Goal: Transaction & Acquisition: Purchase product/service

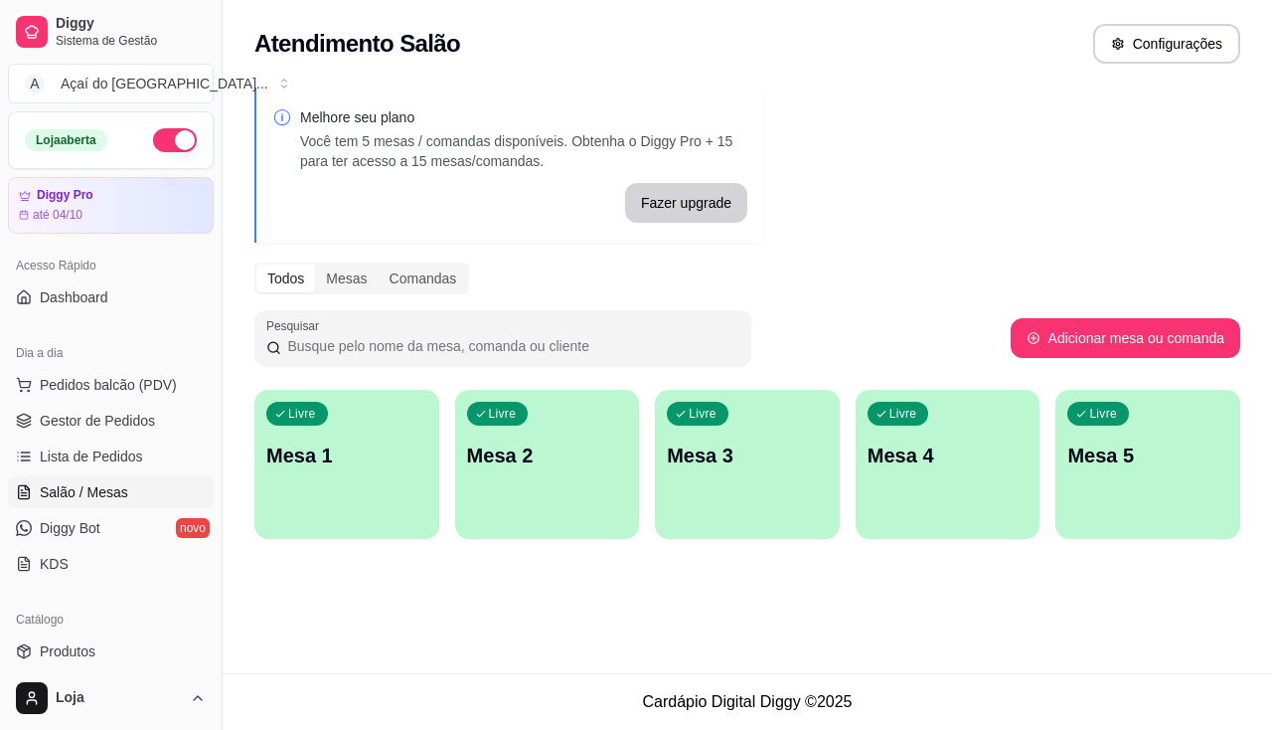
scroll to position [104, 0]
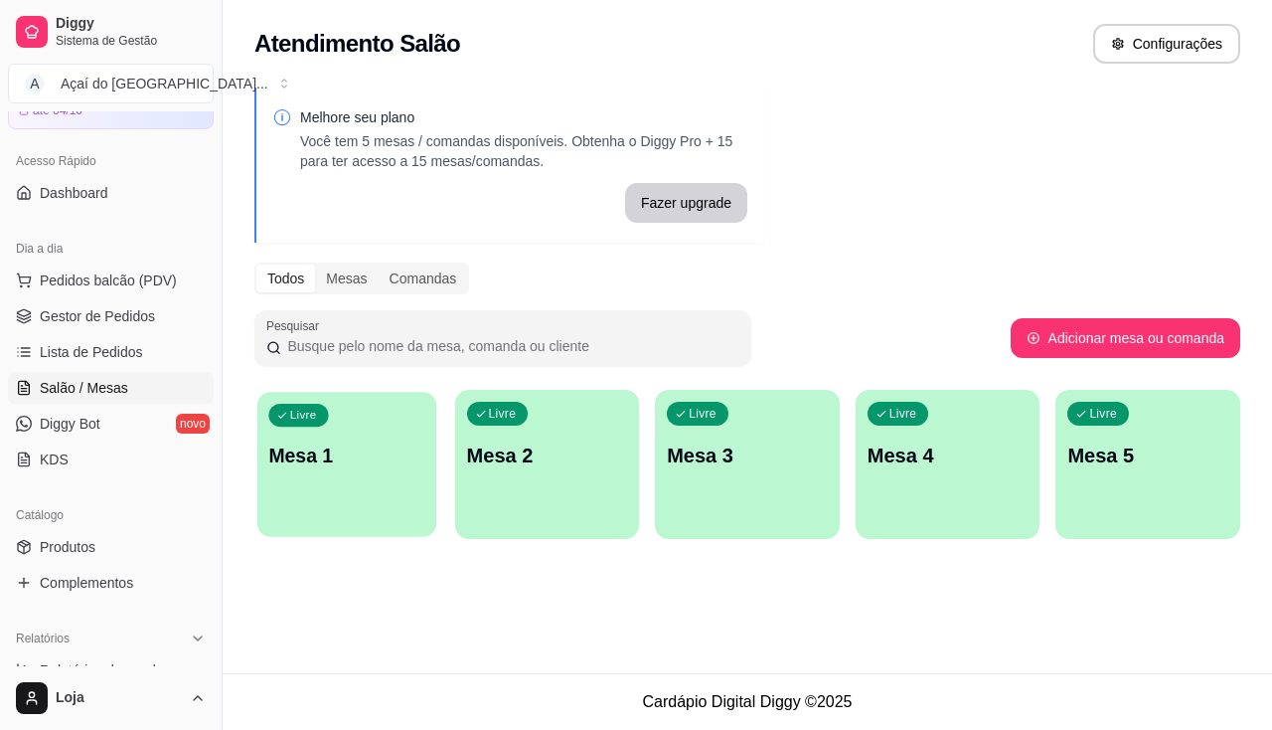
click at [366, 454] on p "Mesa 1" at bounding box center [346, 455] width 156 height 27
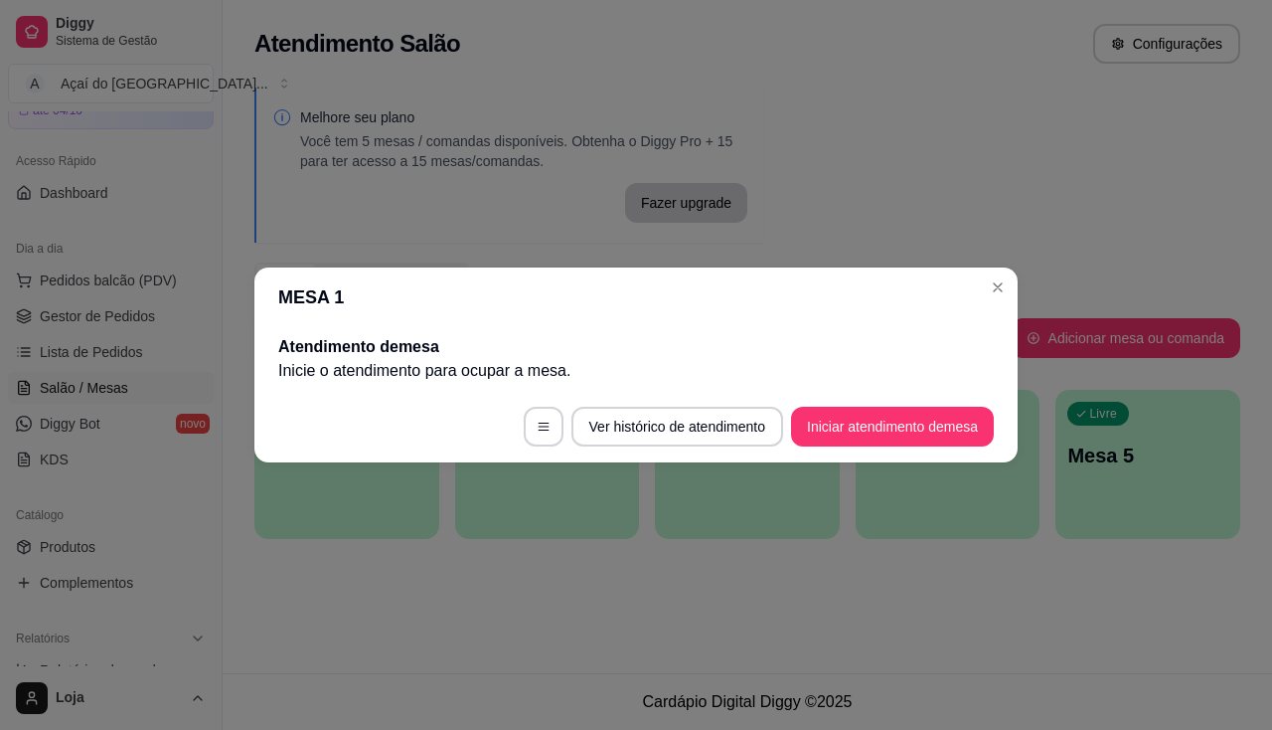
click at [954, 402] on footer "Ver histórico de atendimento Iniciar atendimento de mesa" at bounding box center [635, 427] width 763 height 72
click at [949, 419] on button "Iniciar atendimento de mesa" at bounding box center [892, 426] width 197 height 39
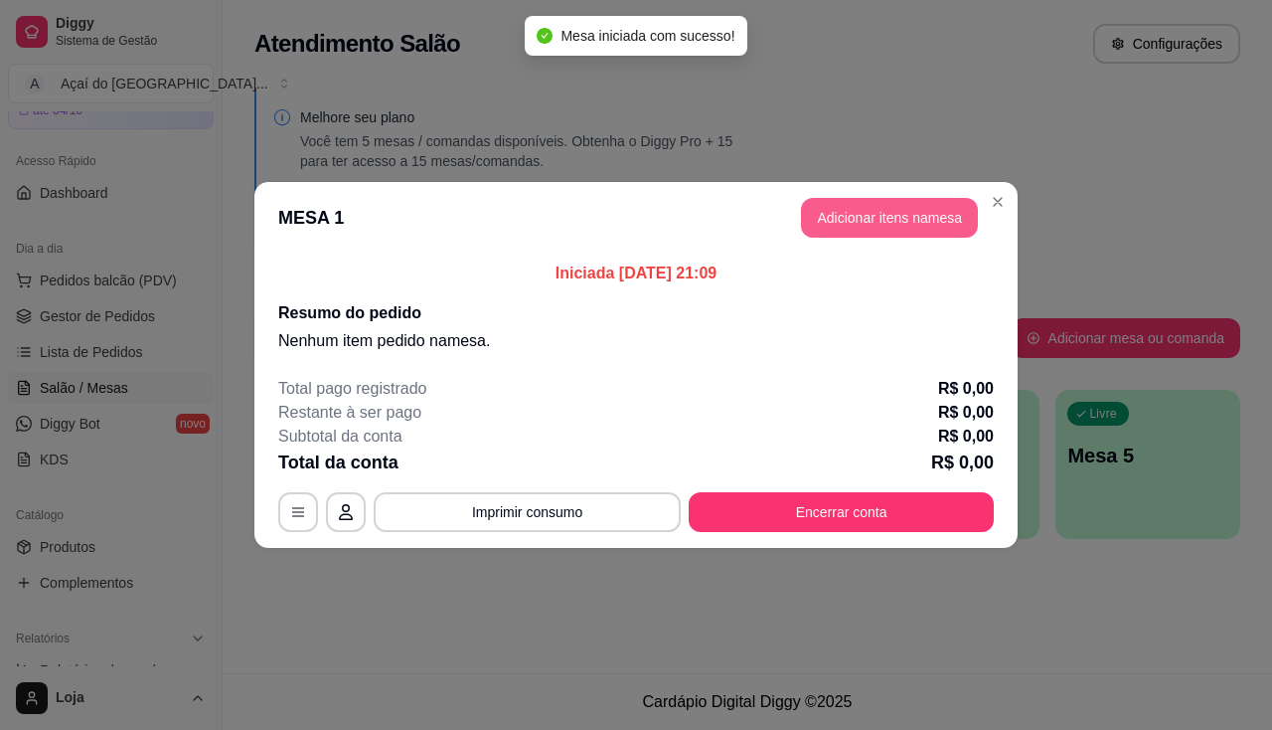
click at [914, 218] on button "Adicionar itens na mesa" at bounding box center [889, 218] width 177 height 40
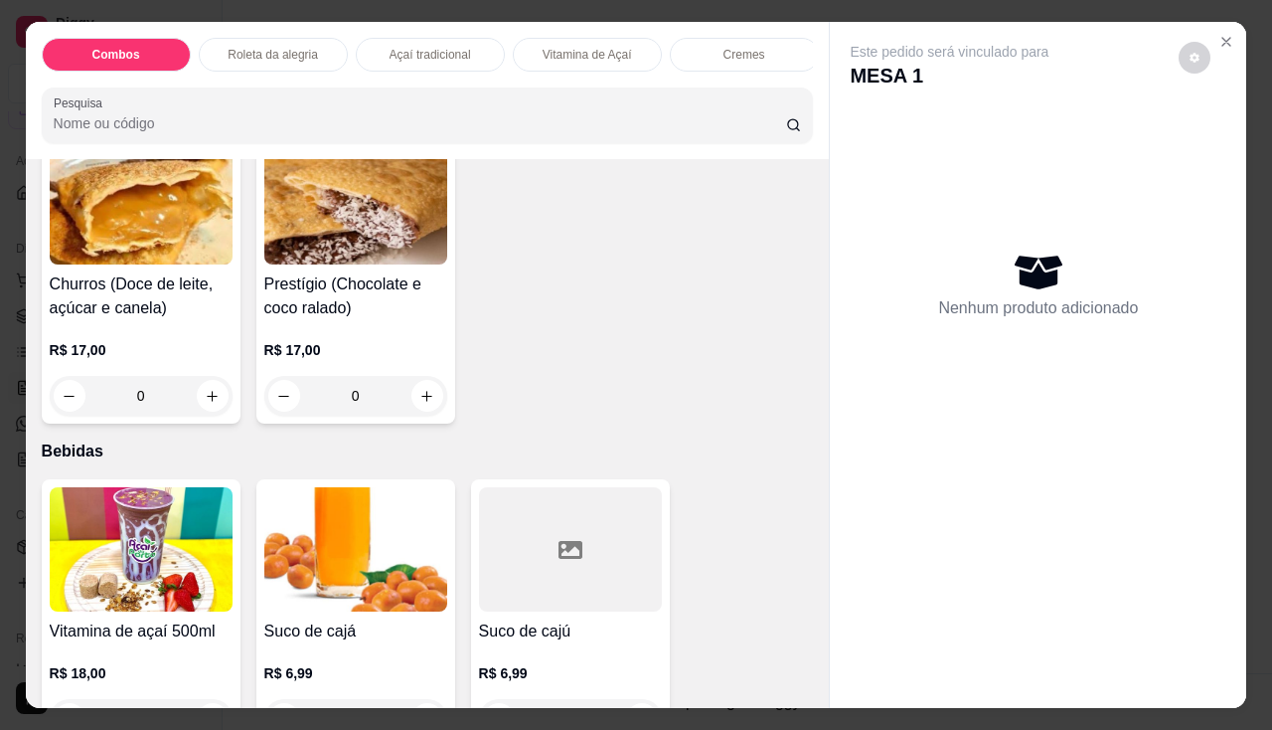
scroll to position [5168, 0]
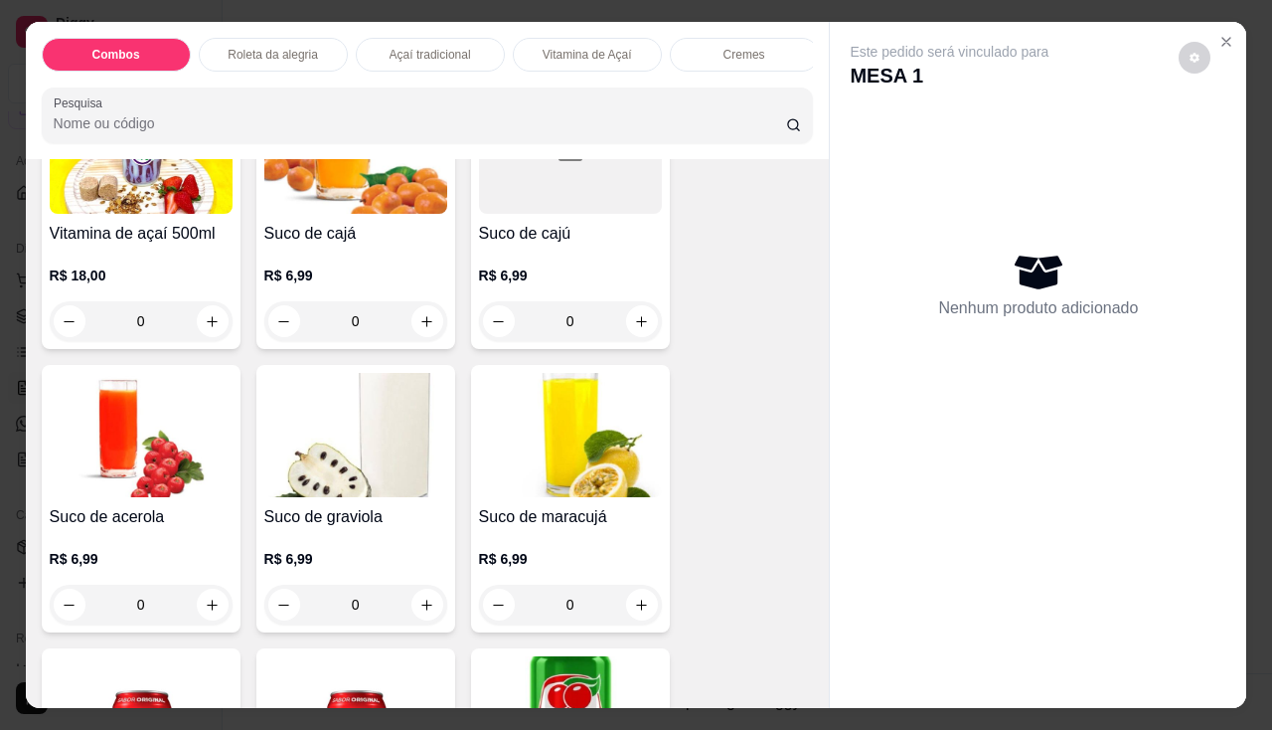
click at [486, 265] on div "R$ 6,99 0" at bounding box center [570, 292] width 183 height 95
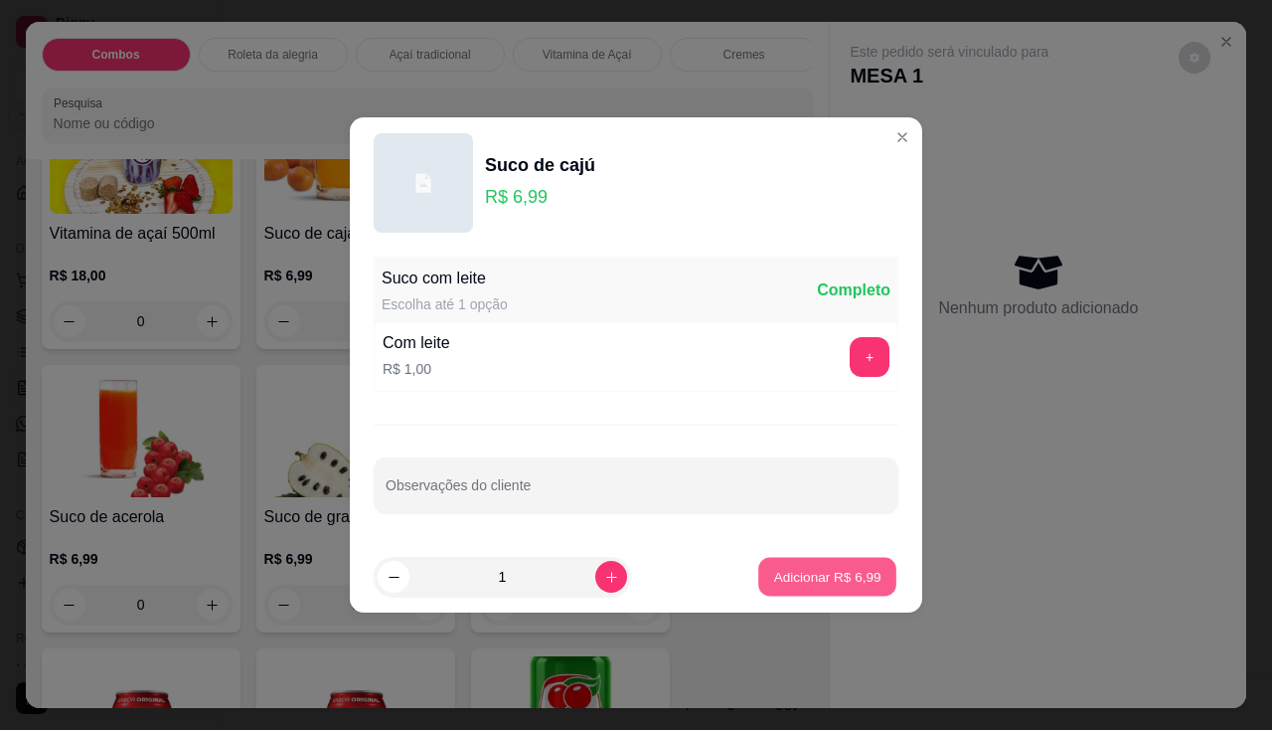
click at [773, 569] on p "Adicionar R$ 6,99" at bounding box center [826, 576] width 107 height 19
type input "1"
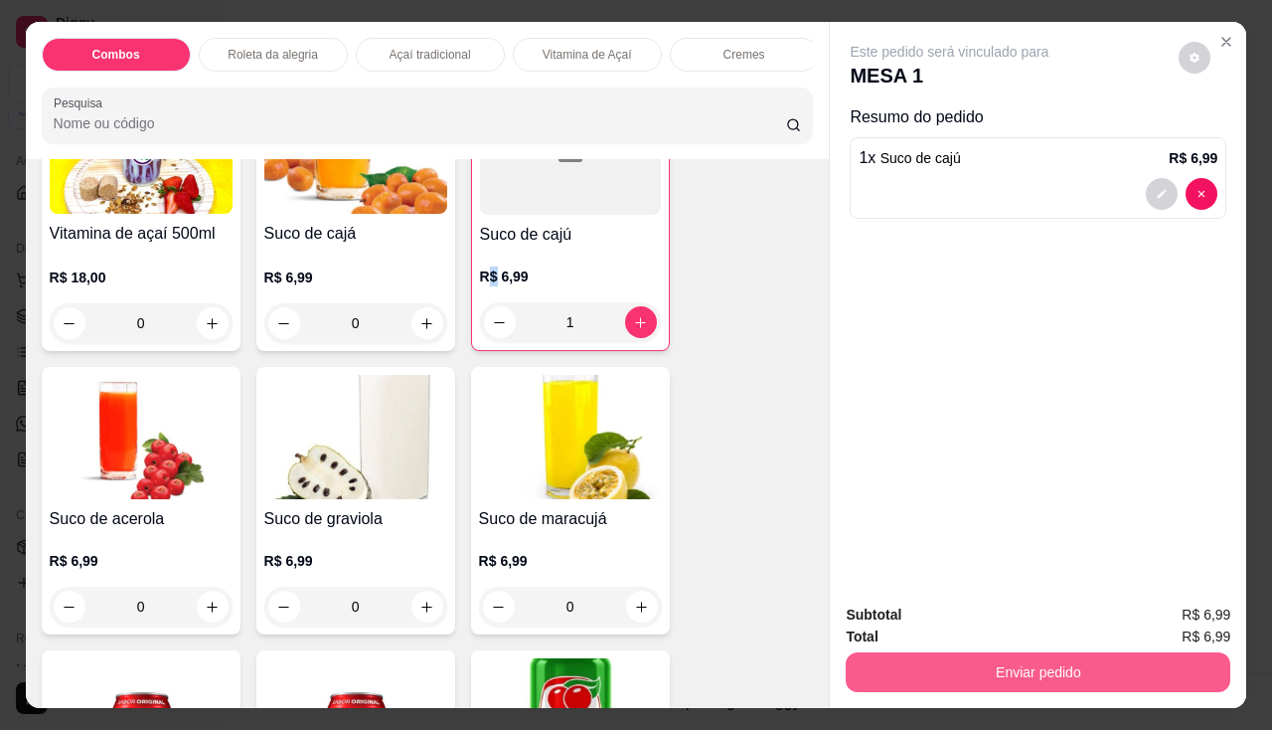
click at [862, 661] on button "Enviar pedido" at bounding box center [1038, 672] width 385 height 40
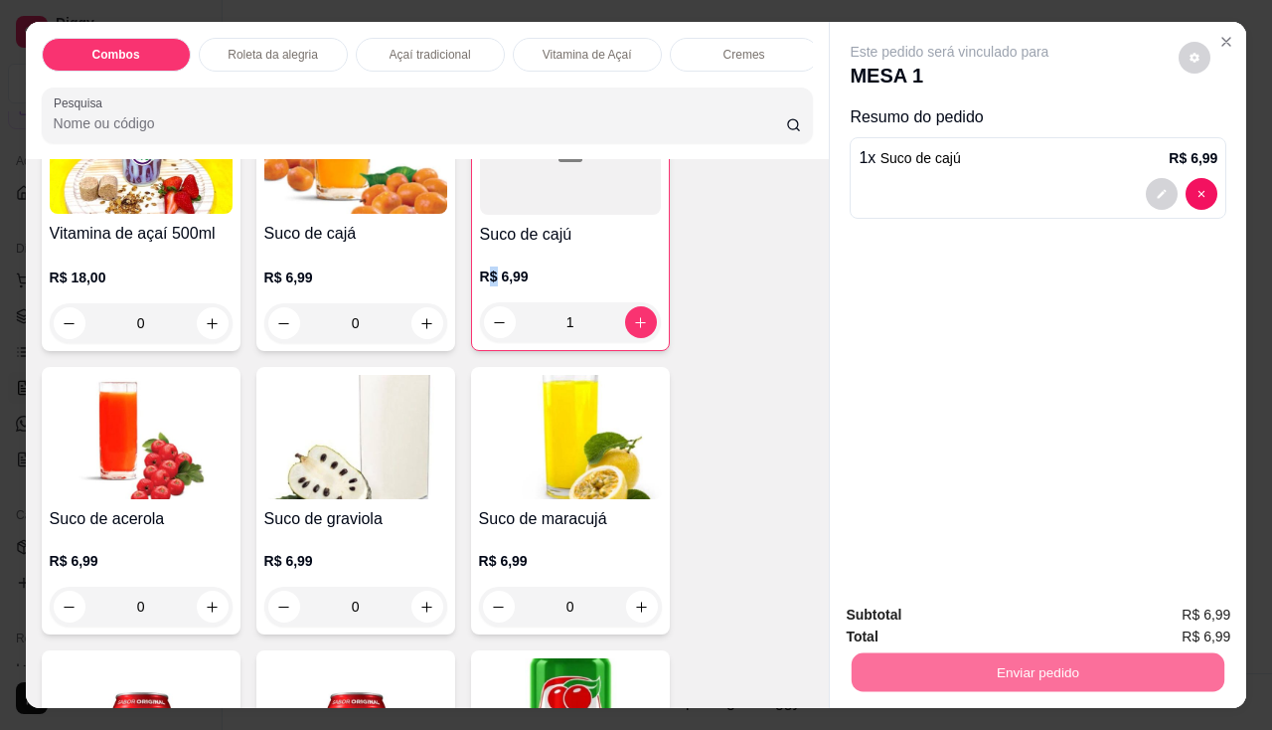
click at [902, 628] on button "Não registrar e enviar pedido" at bounding box center [973, 615] width 201 height 37
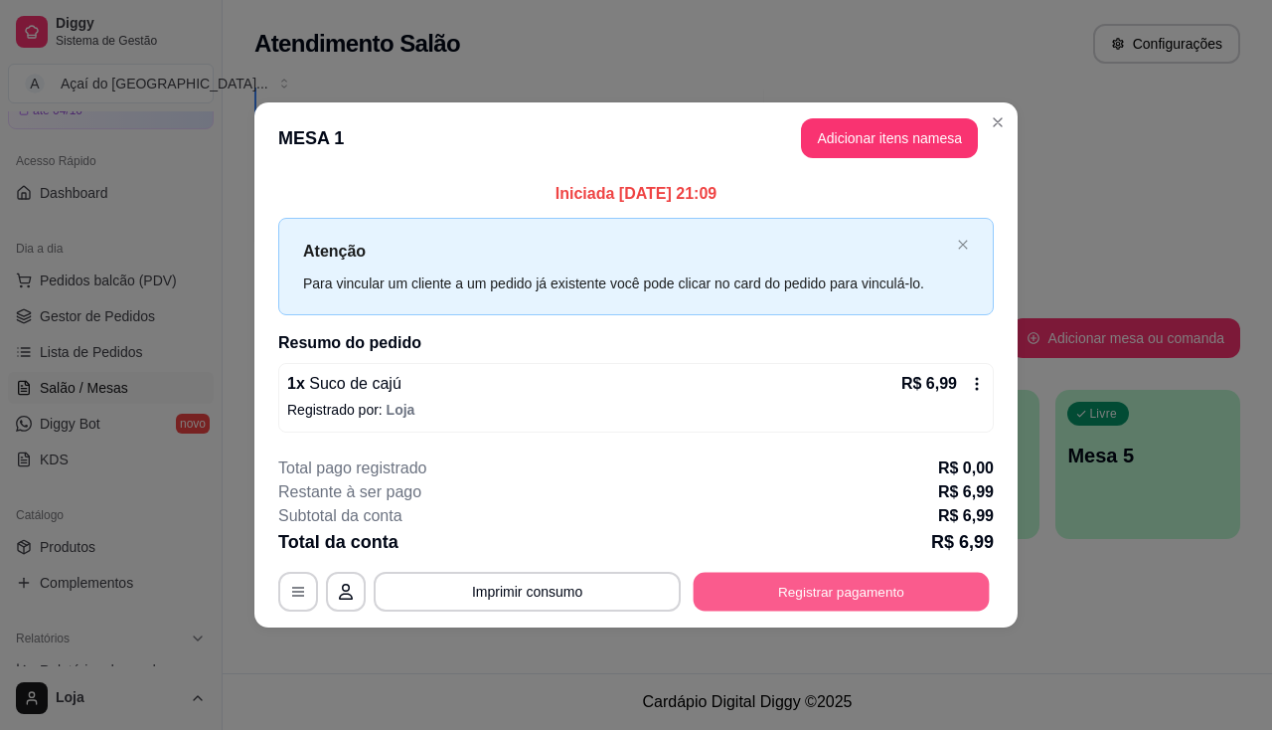
click at [804, 606] on button "Registrar pagamento" at bounding box center [842, 590] width 296 height 39
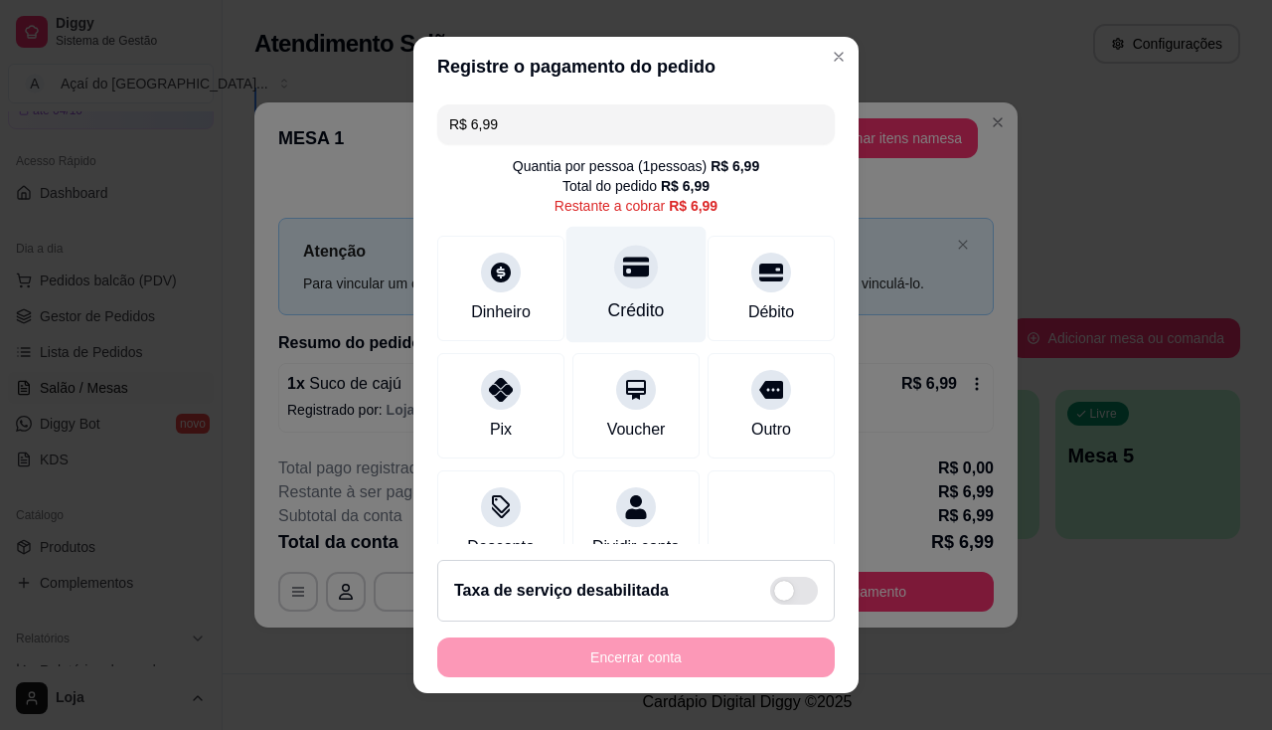
click at [617, 288] on div at bounding box center [636, 266] width 44 height 44
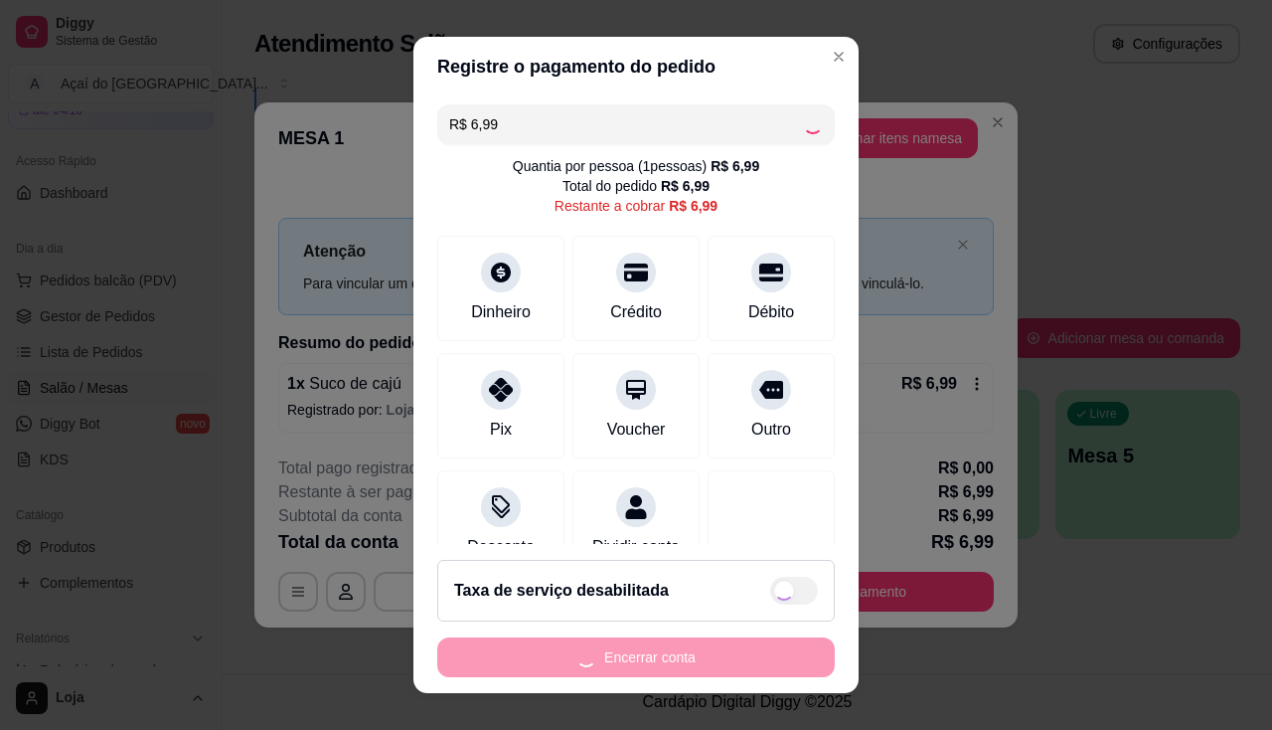
type input "R$ 0,00"
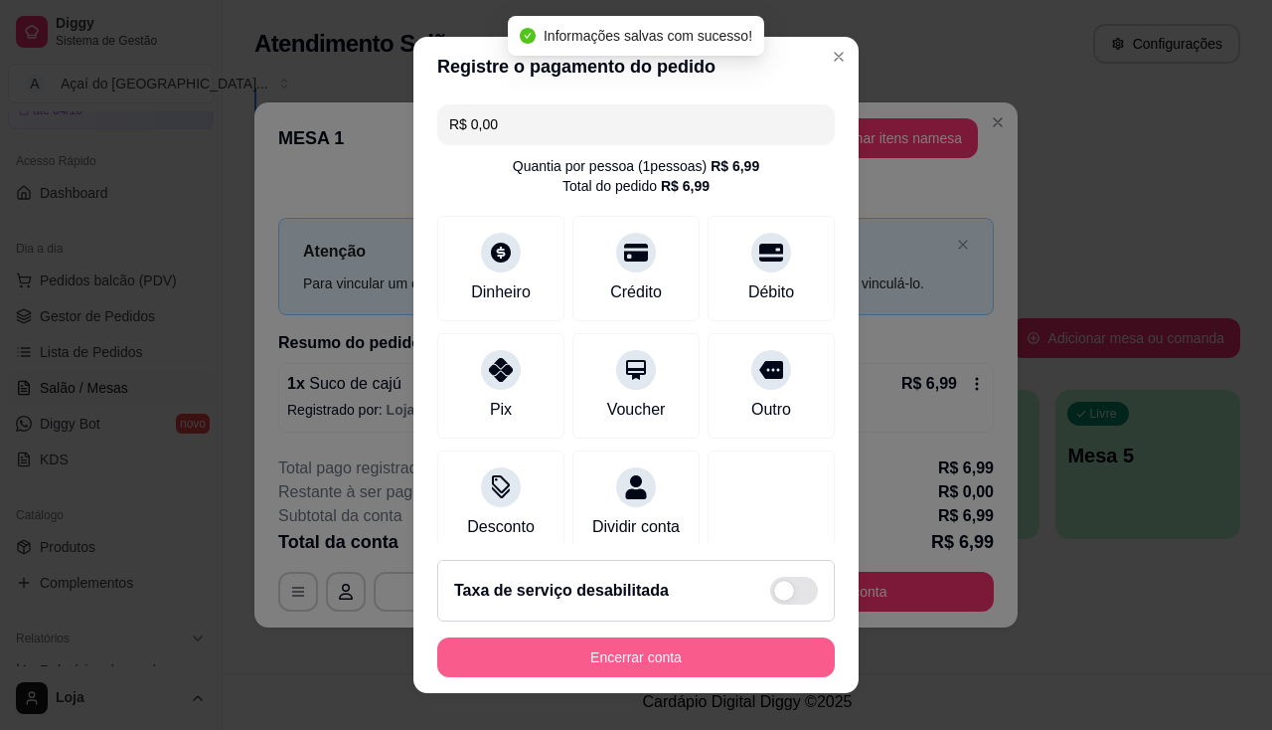
click at [697, 654] on button "Encerrar conta" at bounding box center [636, 657] width 398 height 40
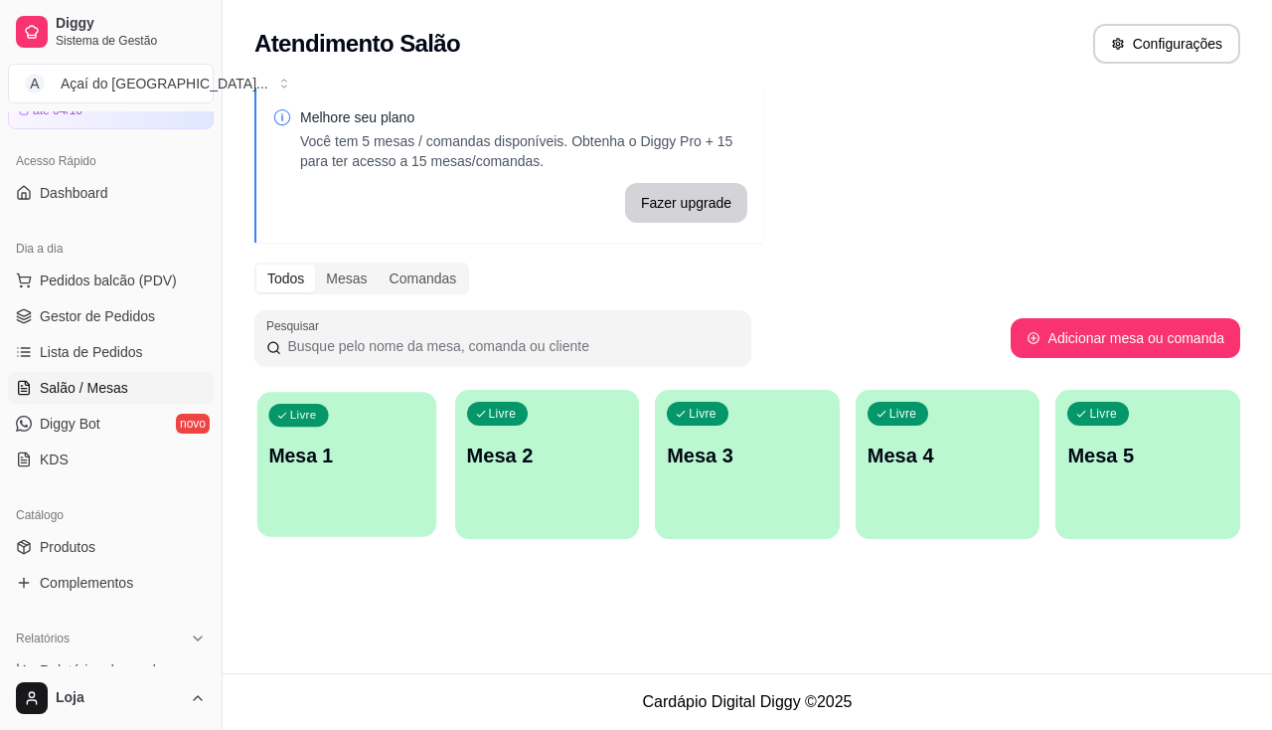
click at [377, 495] on div "Livre Mesa 1" at bounding box center [346, 452] width 179 height 121
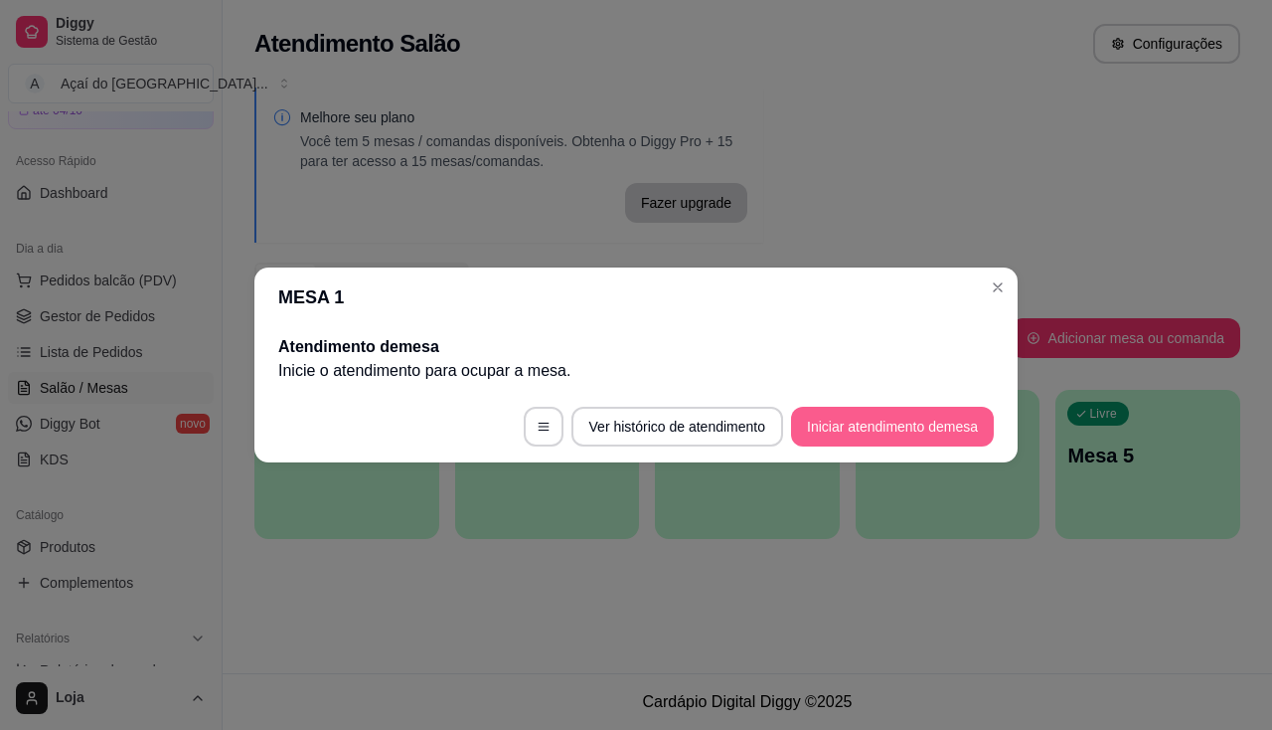
click at [885, 421] on button "Iniciar atendimento de mesa" at bounding box center [892, 427] width 203 height 40
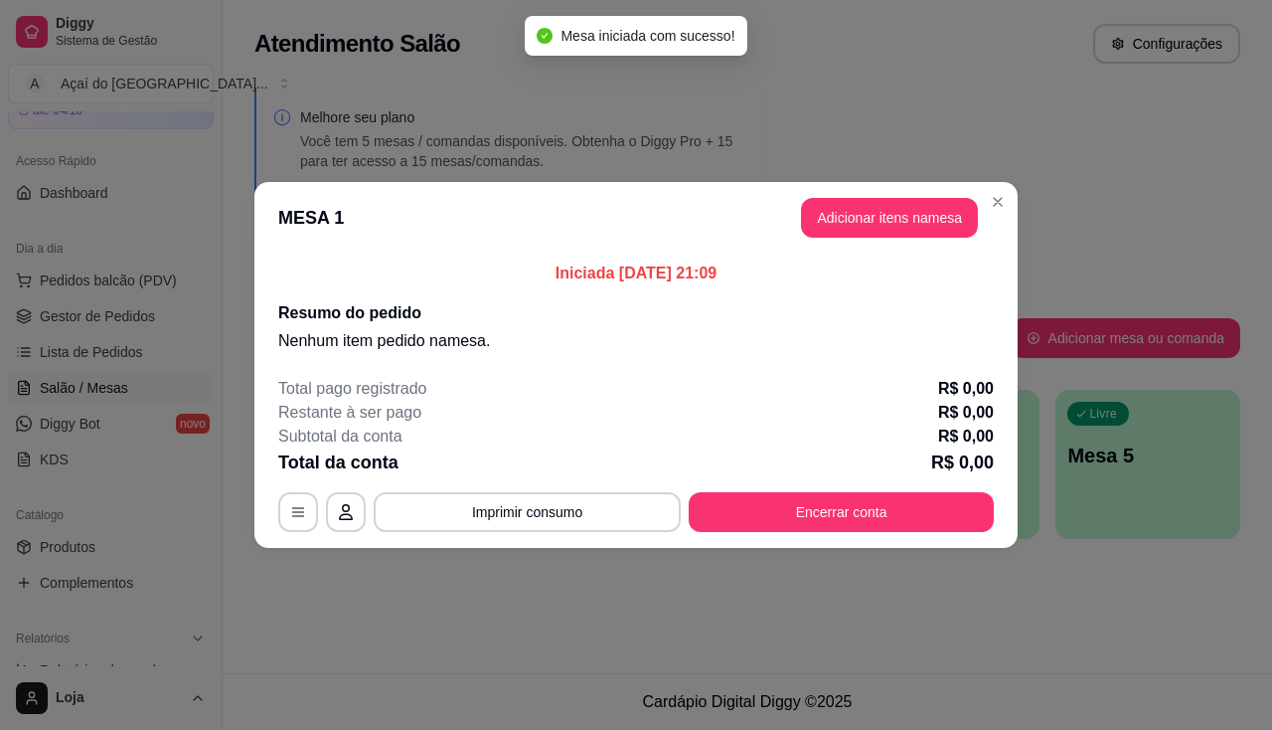
click at [886, 243] on header "MESA 1 Adicionar itens na mesa" at bounding box center [635, 218] width 763 height 72
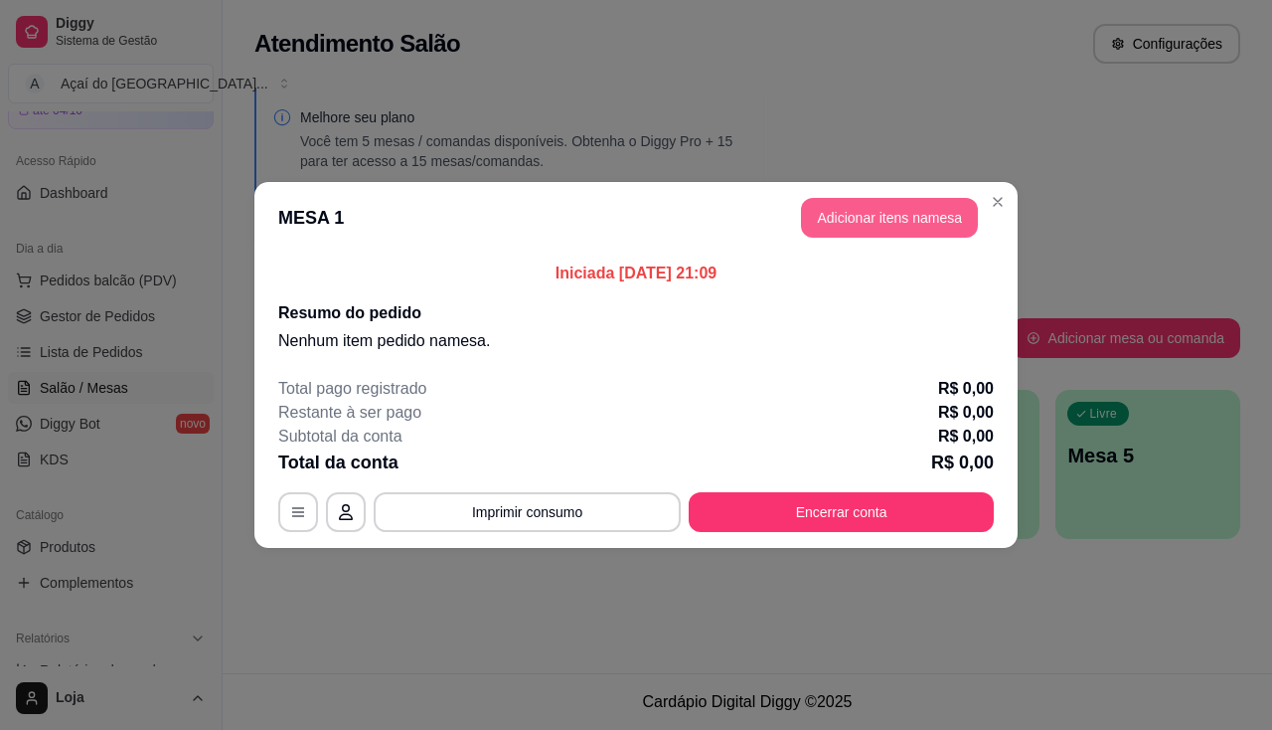
click at [886, 218] on button "Adicionar itens na mesa" at bounding box center [889, 218] width 177 height 40
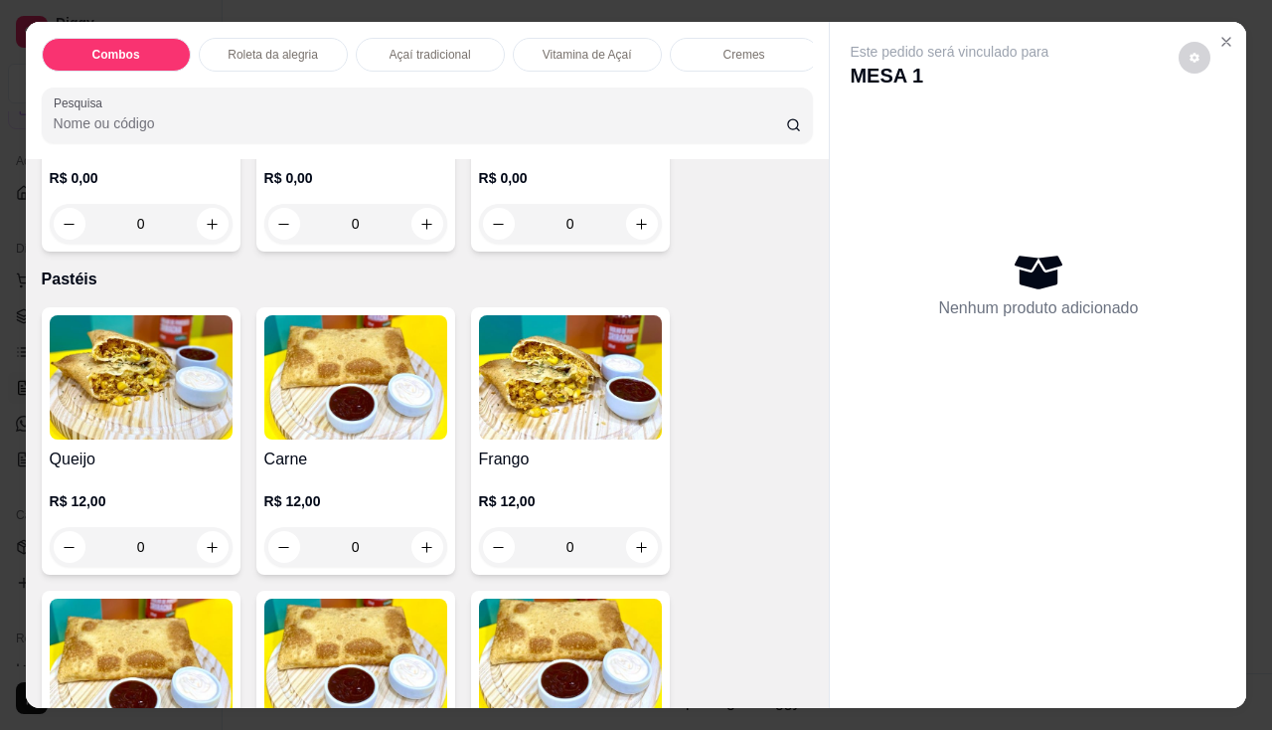
scroll to position [2385, 0]
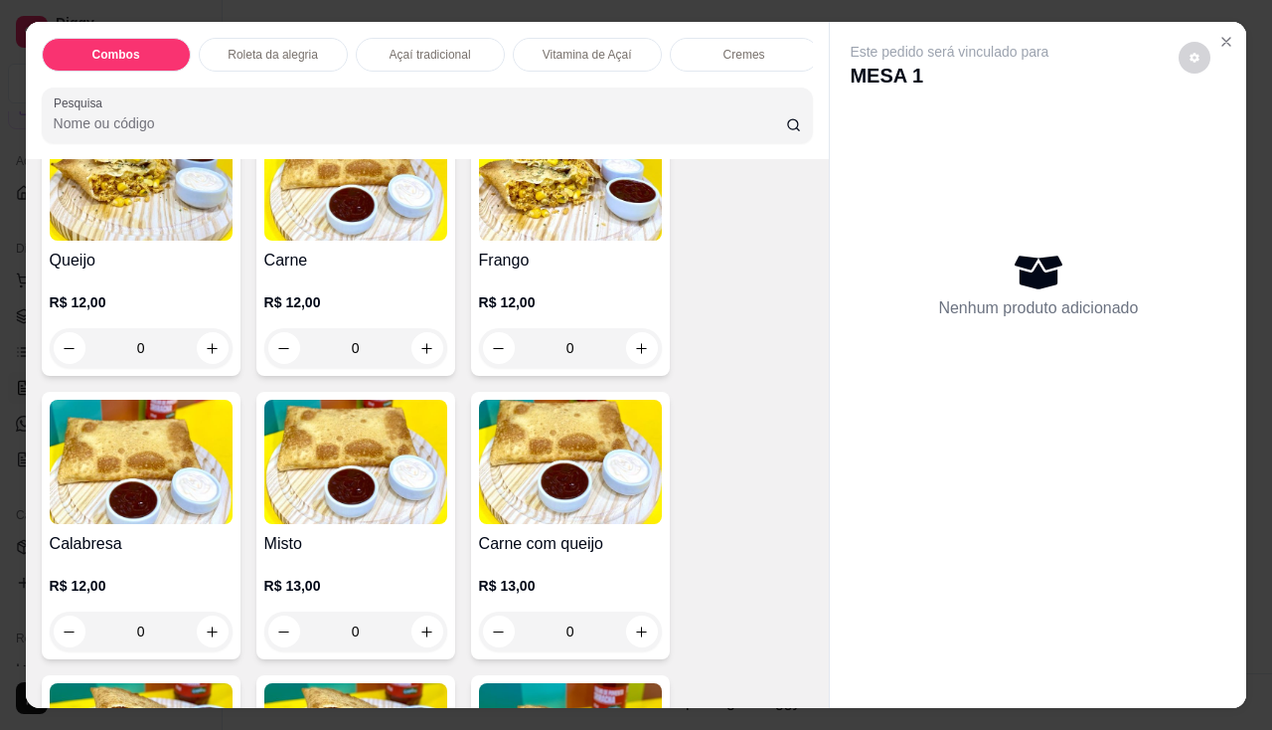
click at [114, 286] on div "R$ 12,00 0" at bounding box center [141, 319] width 183 height 95
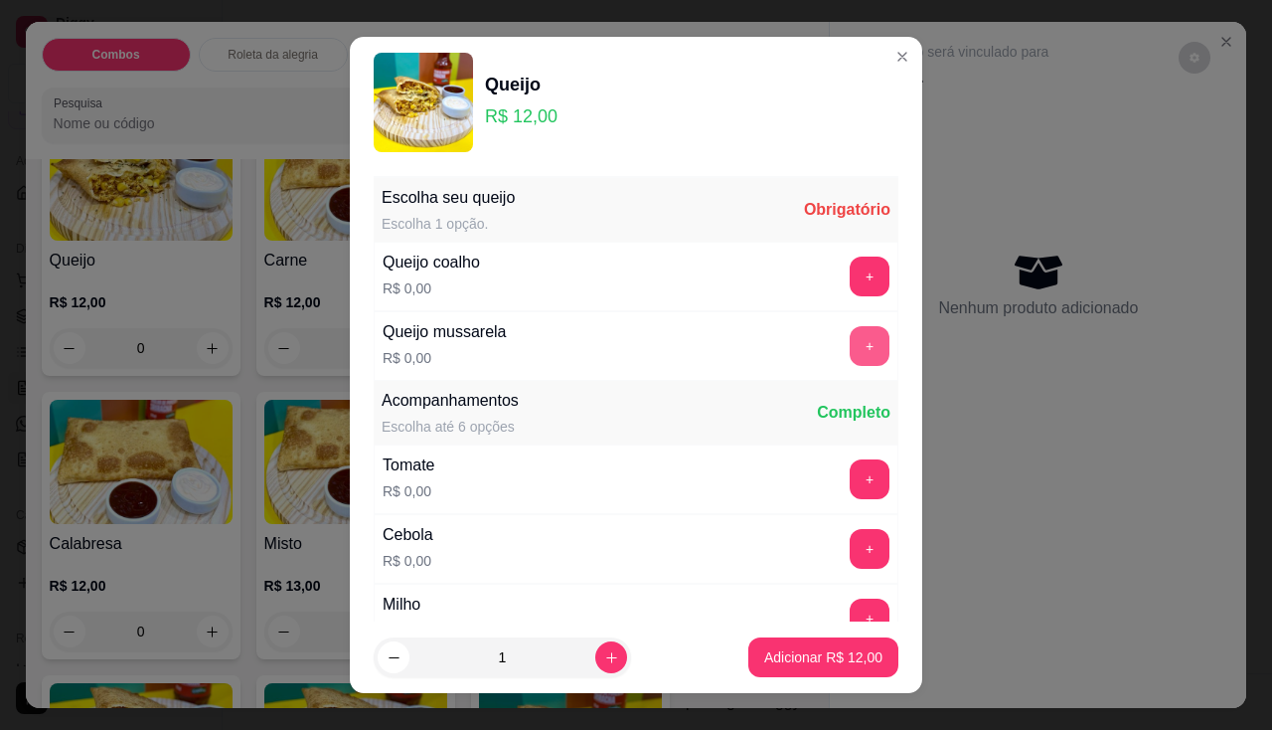
click at [842, 341] on div "+" at bounding box center [870, 346] width 56 height 40
click at [850, 352] on button "+" at bounding box center [870, 346] width 40 height 40
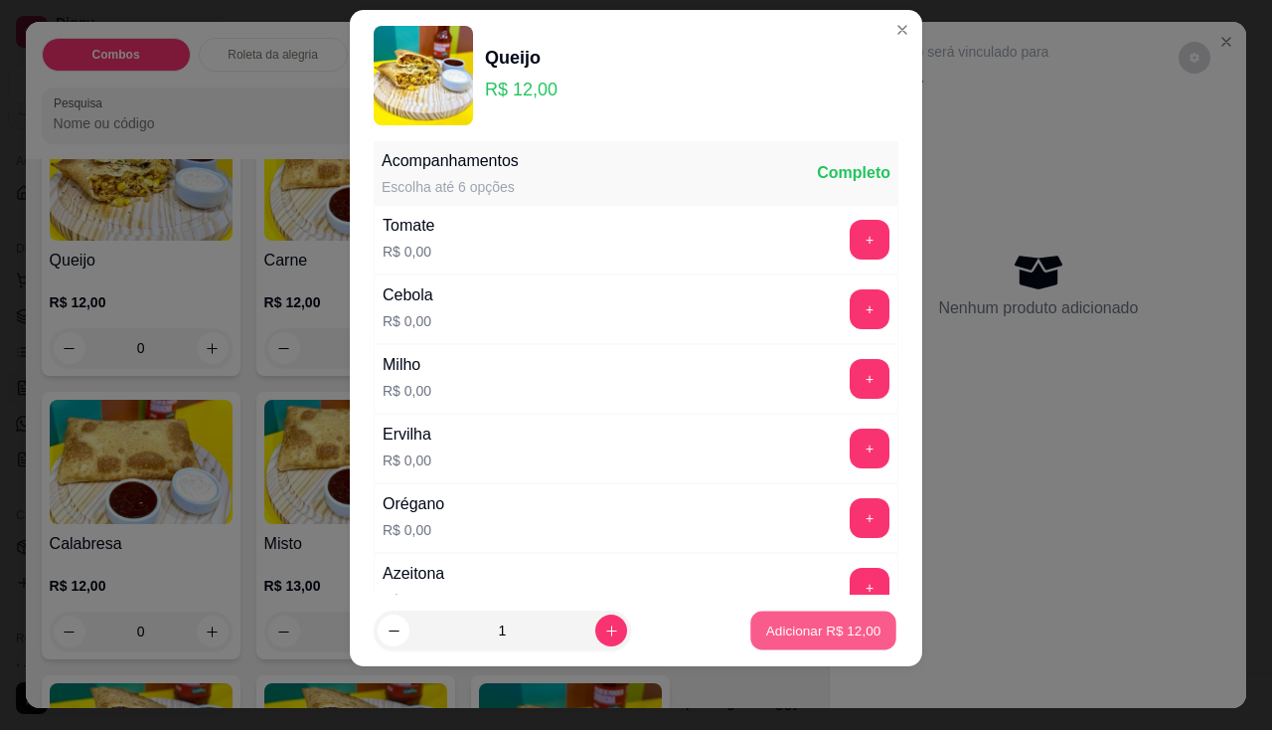
click at [766, 635] on p "Adicionar R$ 12,00" at bounding box center [823, 630] width 115 height 19
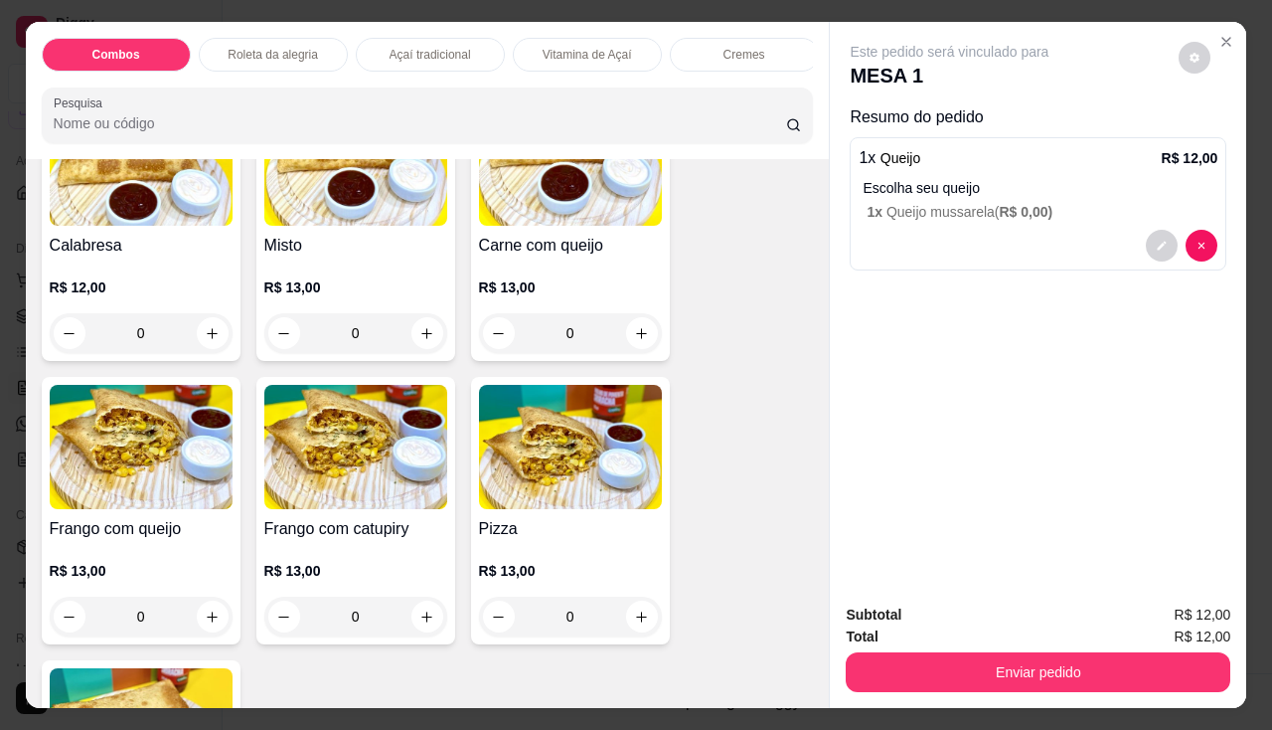
scroll to position [2783, 0]
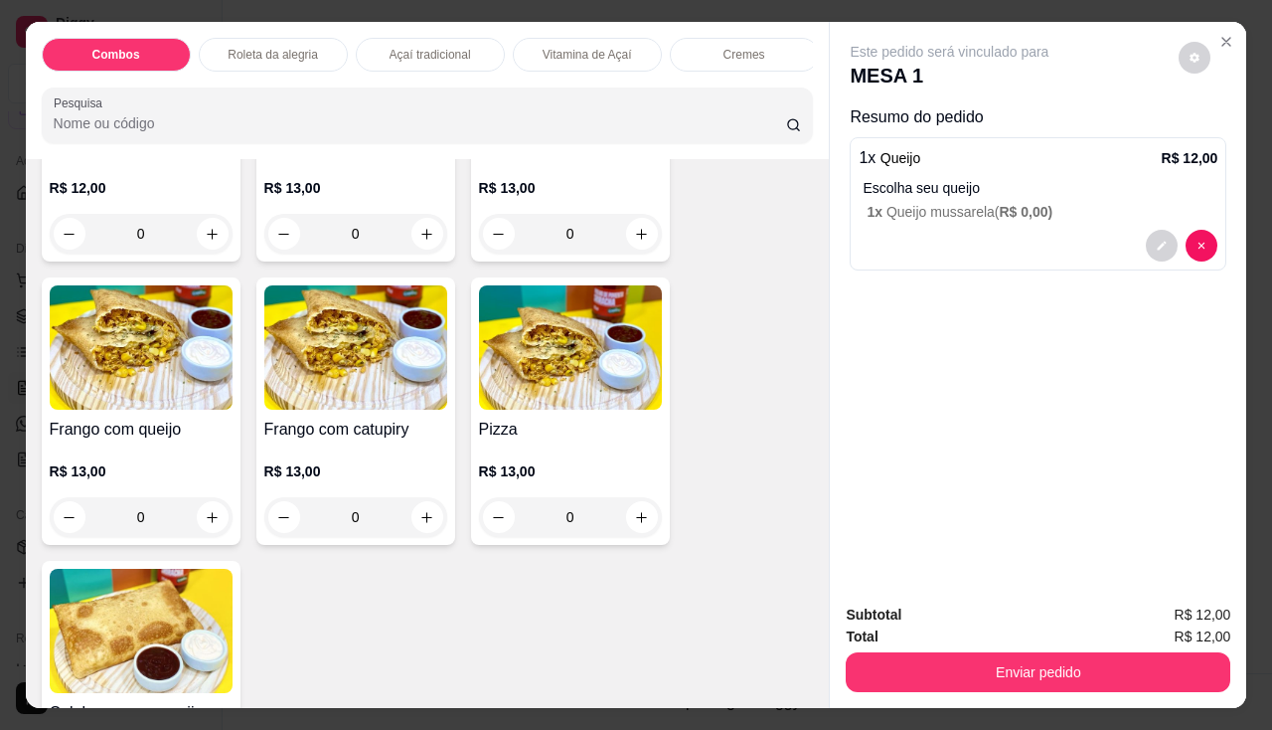
click at [364, 391] on img at bounding box center [355, 347] width 183 height 124
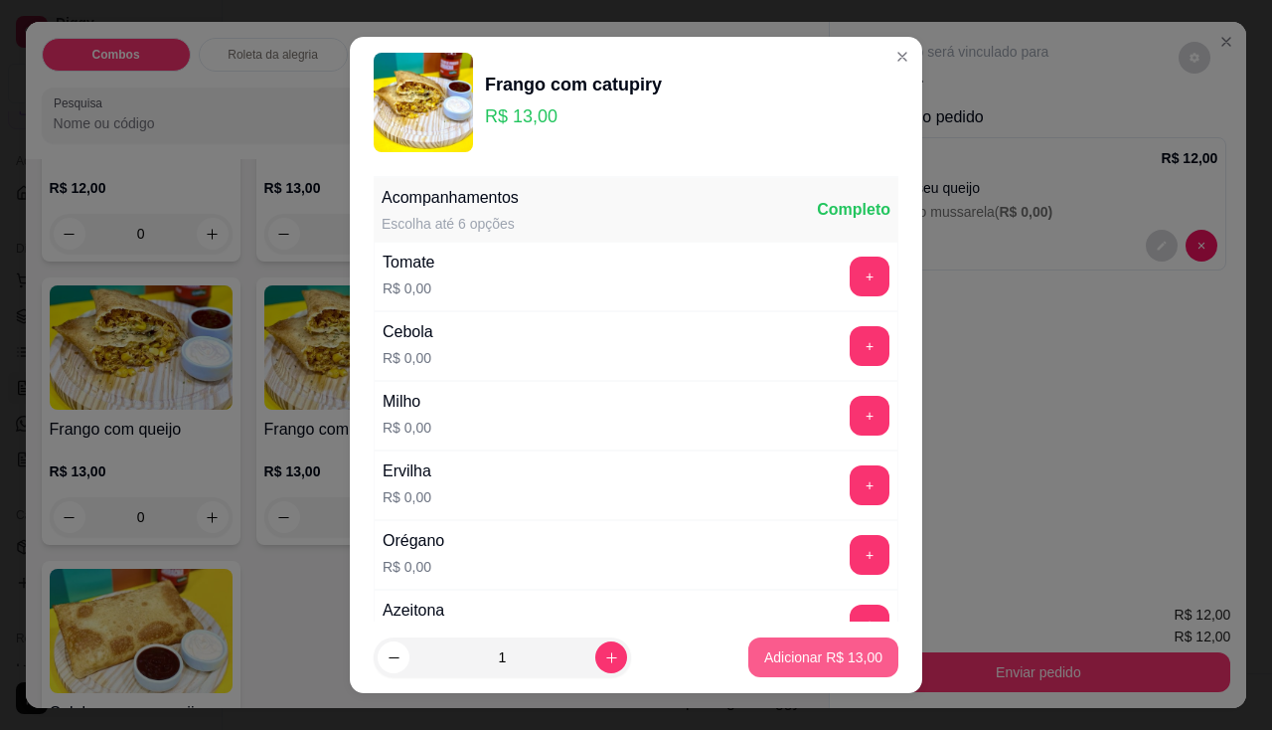
click at [811, 643] on button "Adicionar R$ 13,00" at bounding box center [823, 657] width 150 height 40
type input "1"
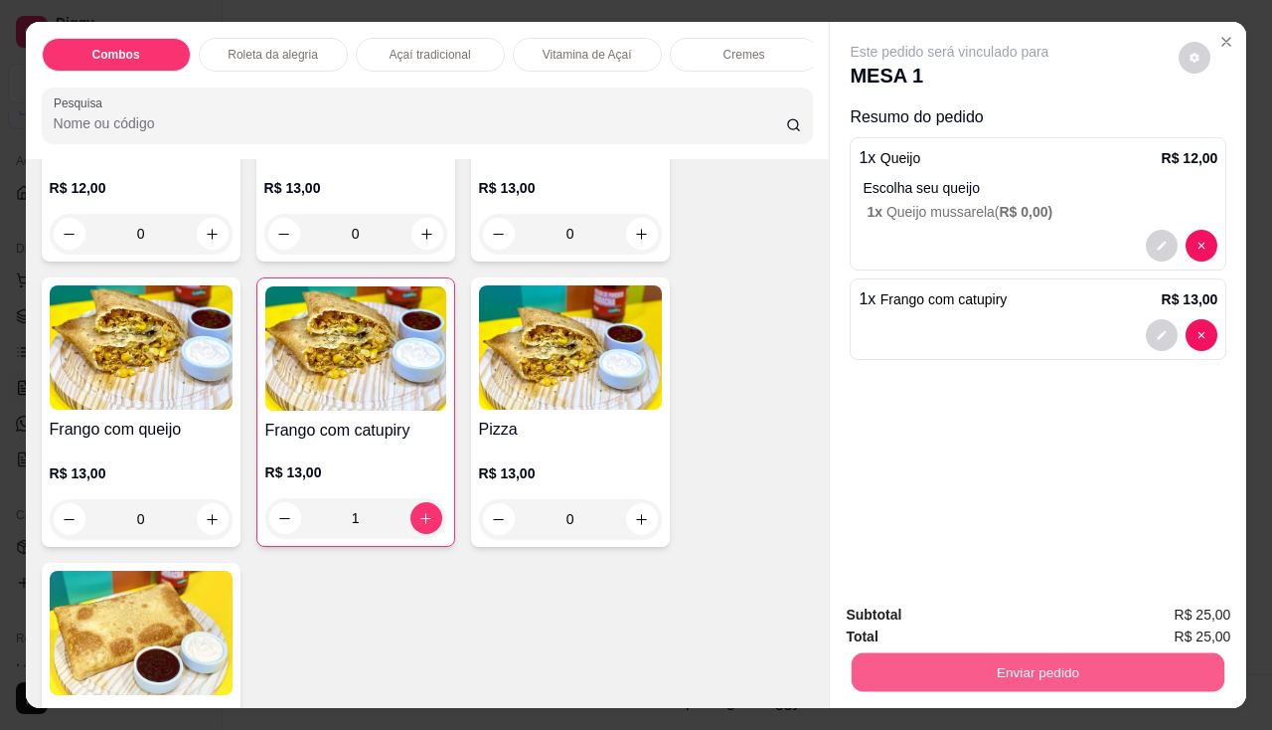
click at [937, 660] on button "Enviar pedido" at bounding box center [1038, 672] width 373 height 39
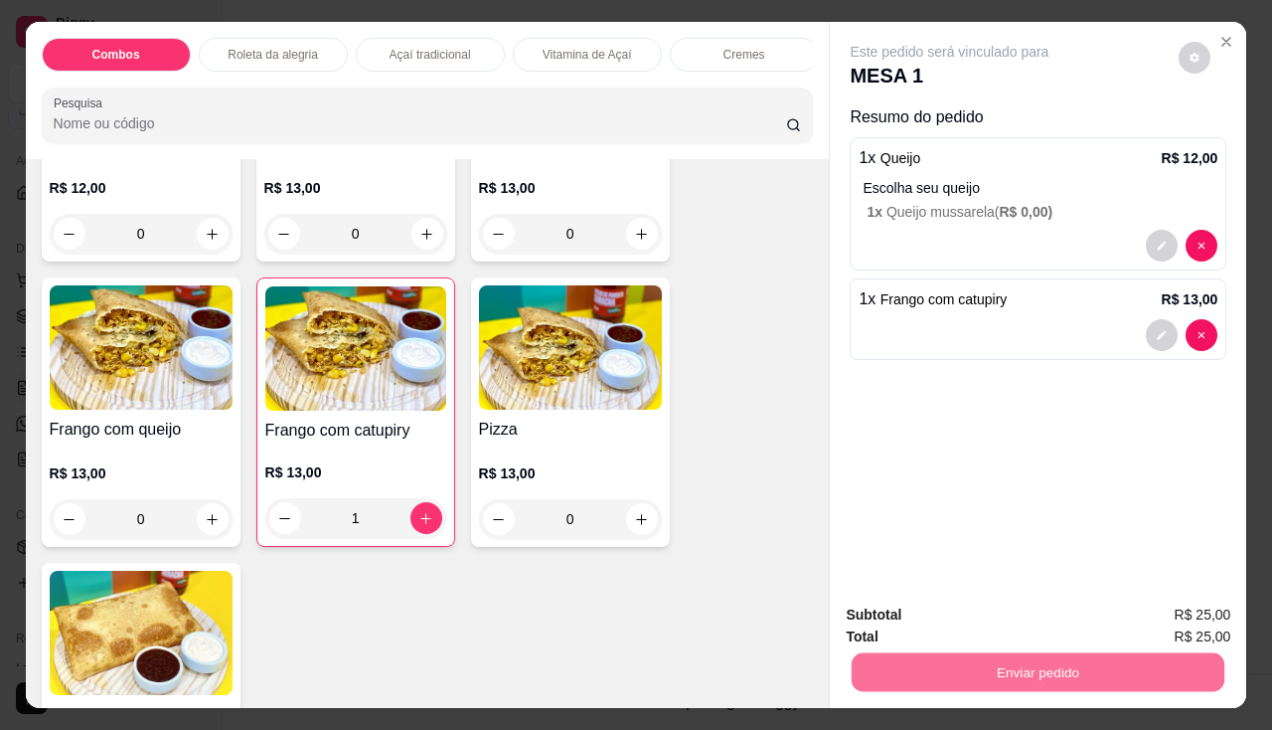
click at [961, 606] on button "Não registrar e enviar pedido" at bounding box center [973, 616] width 207 height 38
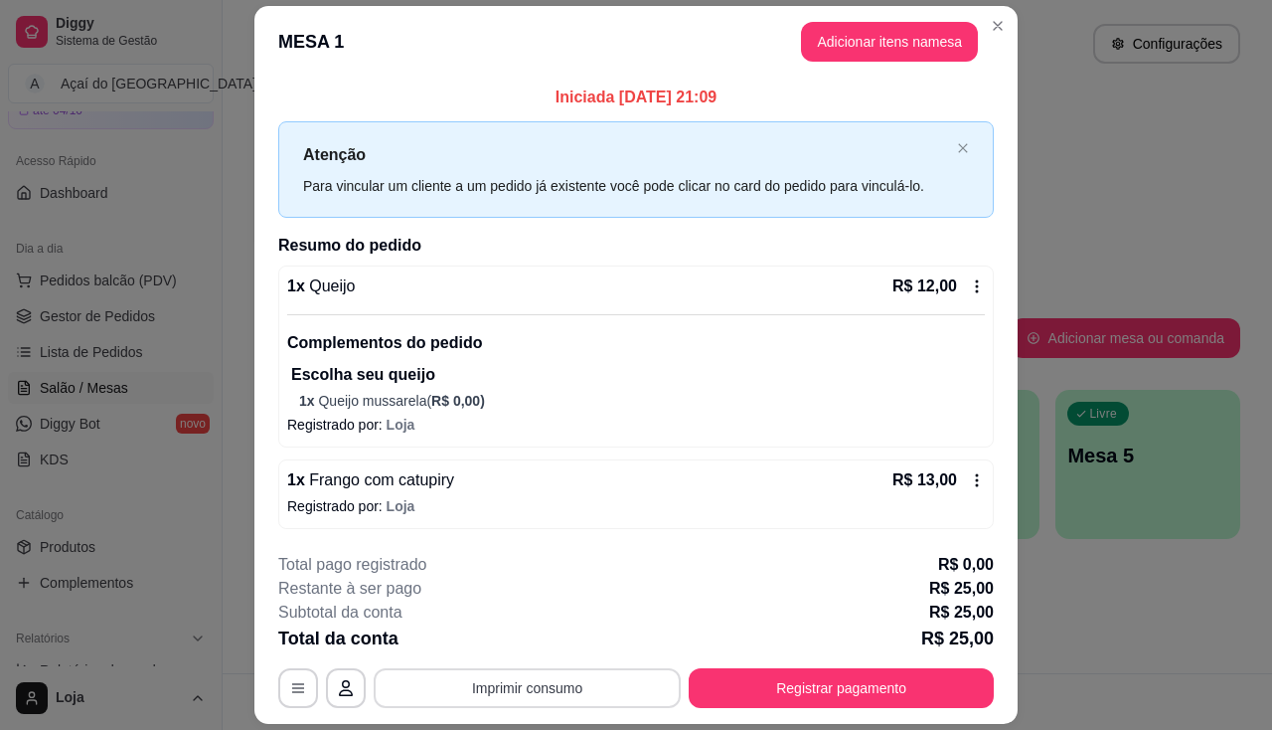
click at [538, 683] on button "Imprimir consumo" at bounding box center [527, 688] width 307 height 40
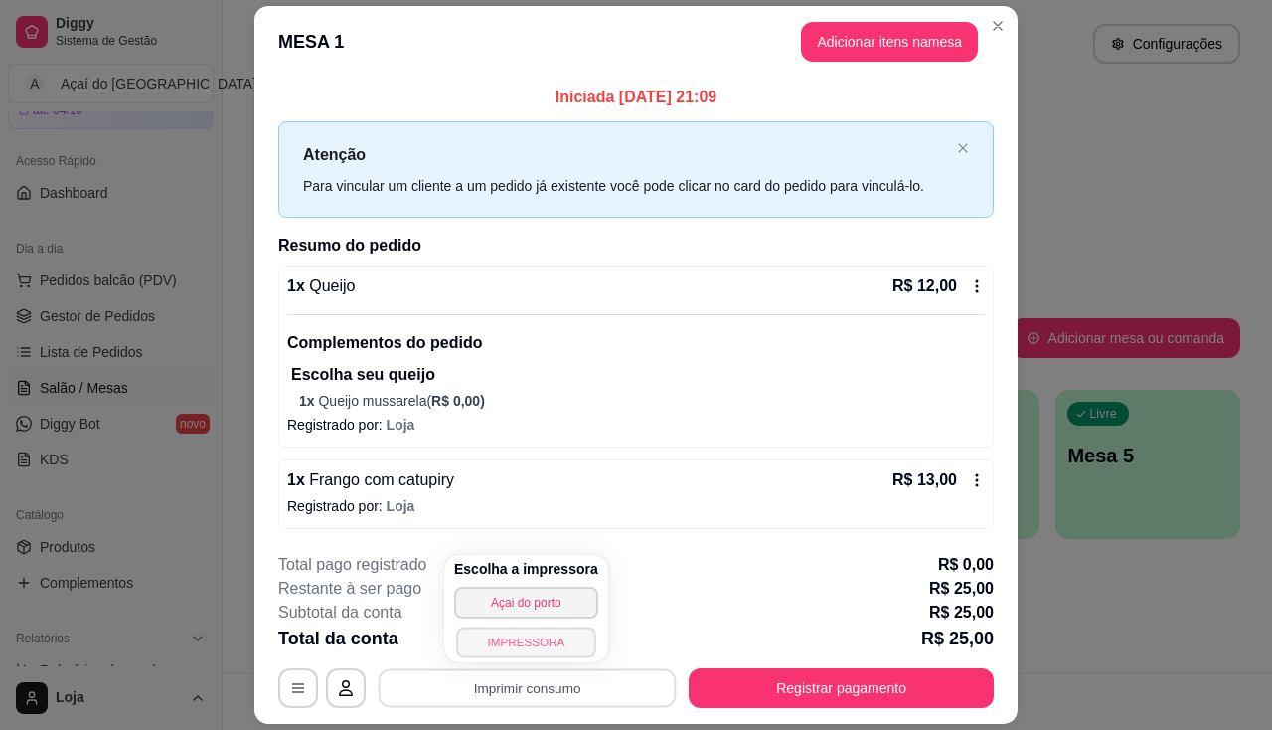
click at [552, 631] on button "IMPRESSORA" at bounding box center [525, 641] width 139 height 31
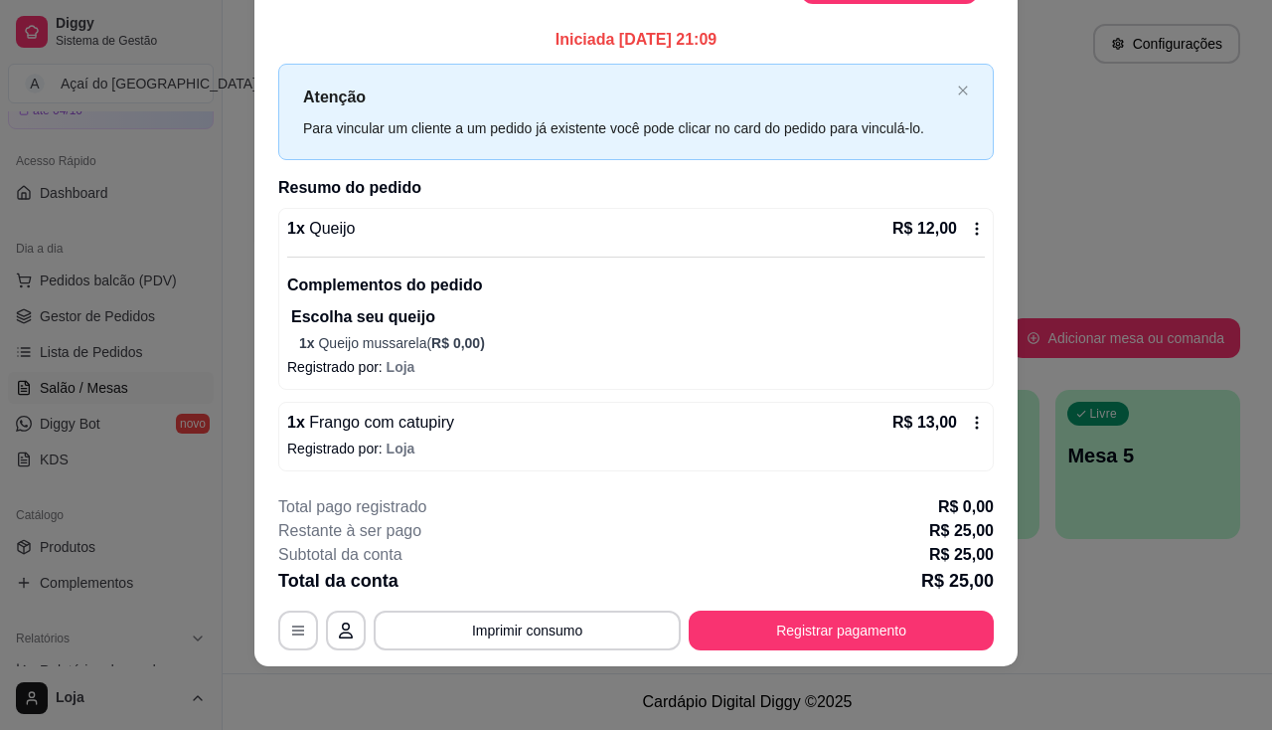
scroll to position [0, 0]
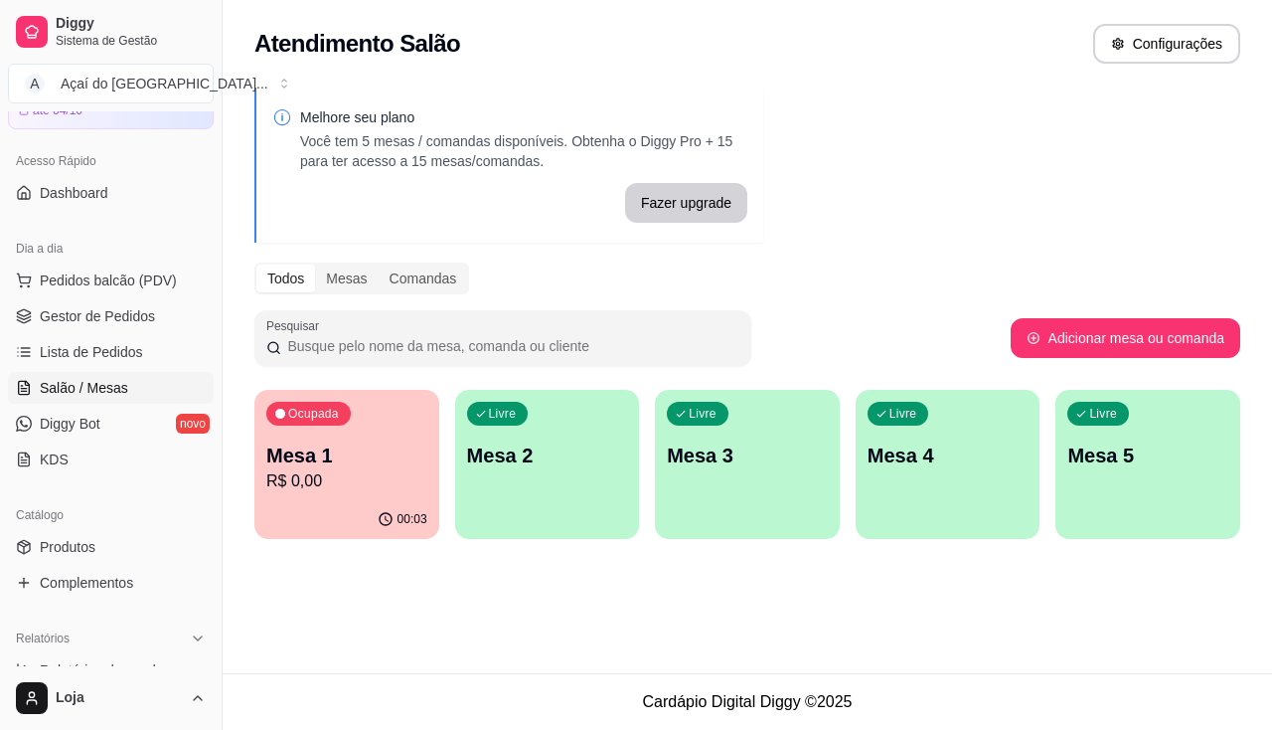
click at [339, 397] on div "Ocupada Mesa 1 R$ 0,00" at bounding box center [346, 445] width 185 height 110
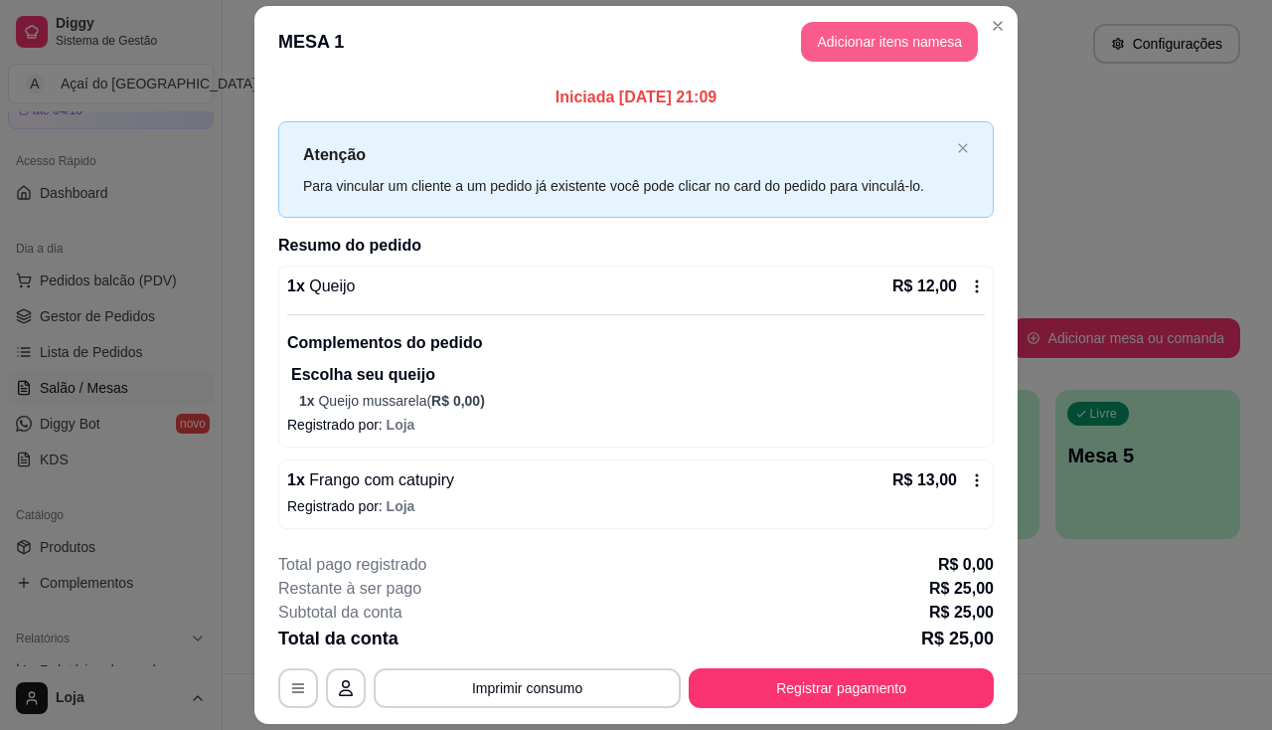
click at [907, 35] on button "Adicionar itens na mesa" at bounding box center [889, 42] width 177 height 40
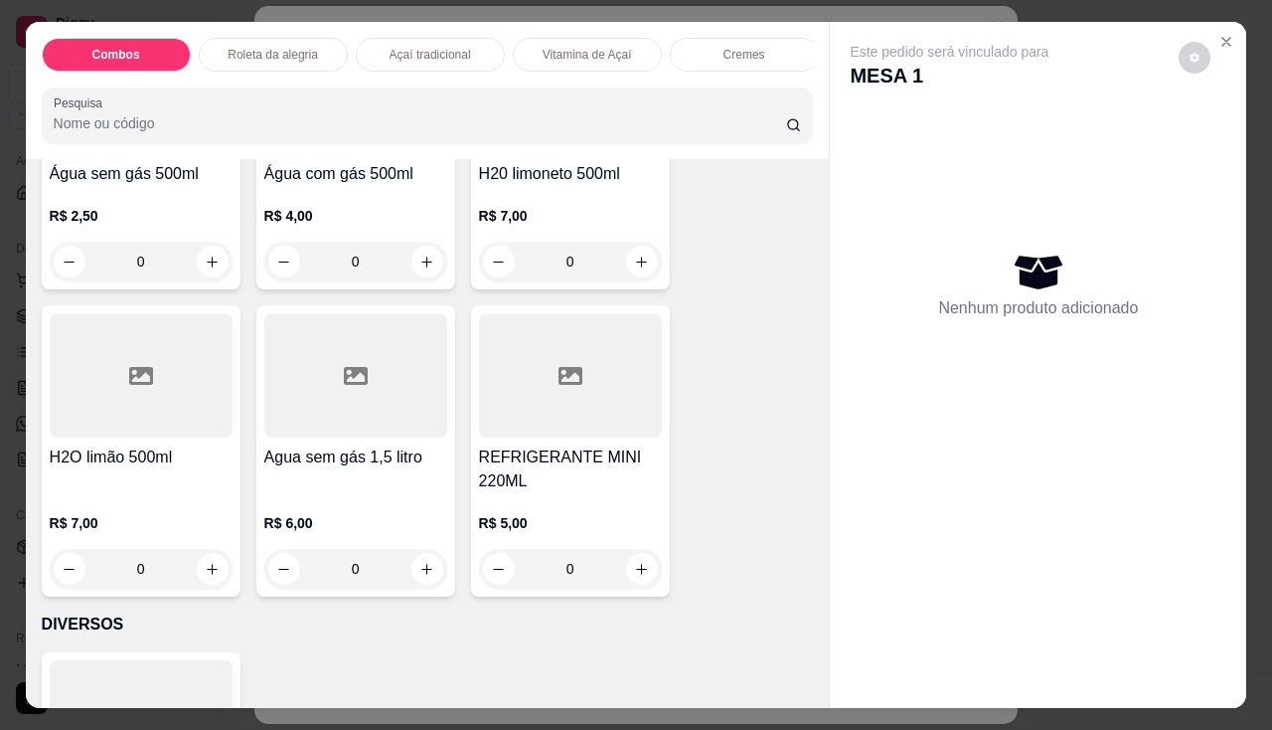
scroll to position [6460, 0]
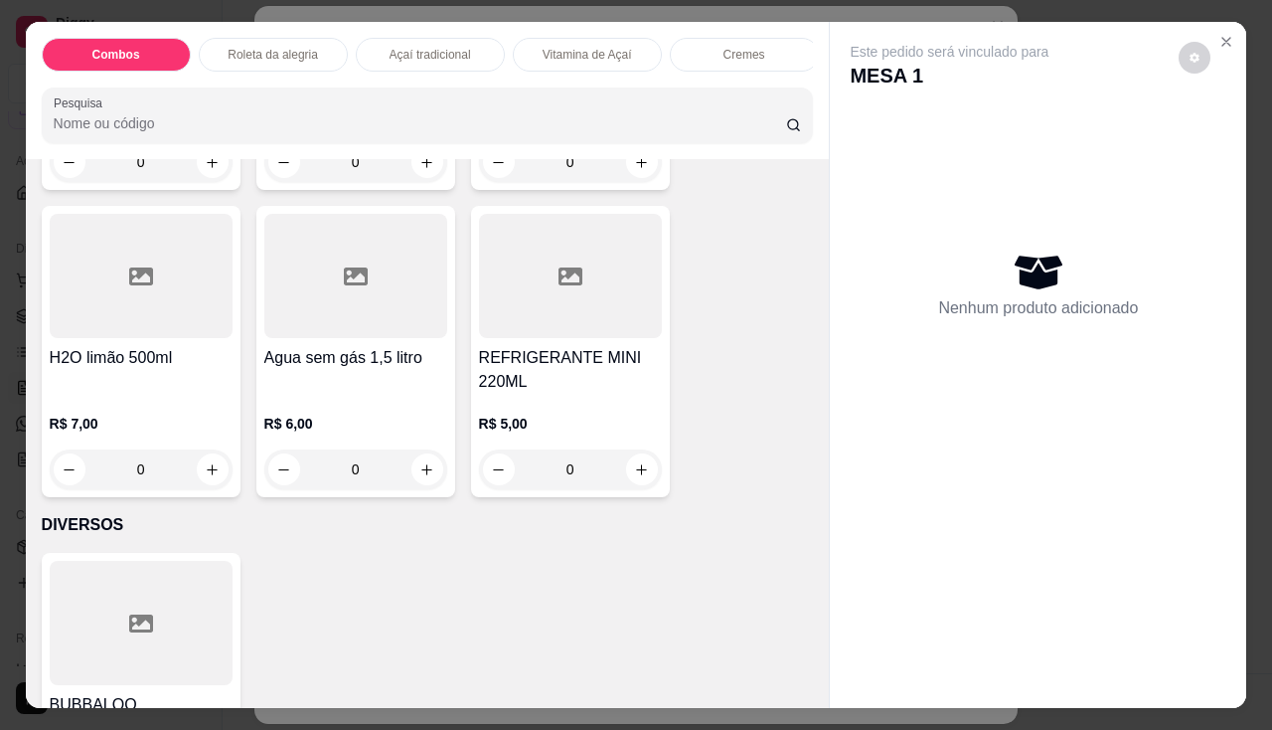
click at [176, 407] on div "R$ 7,00 0" at bounding box center [141, 441] width 183 height 95
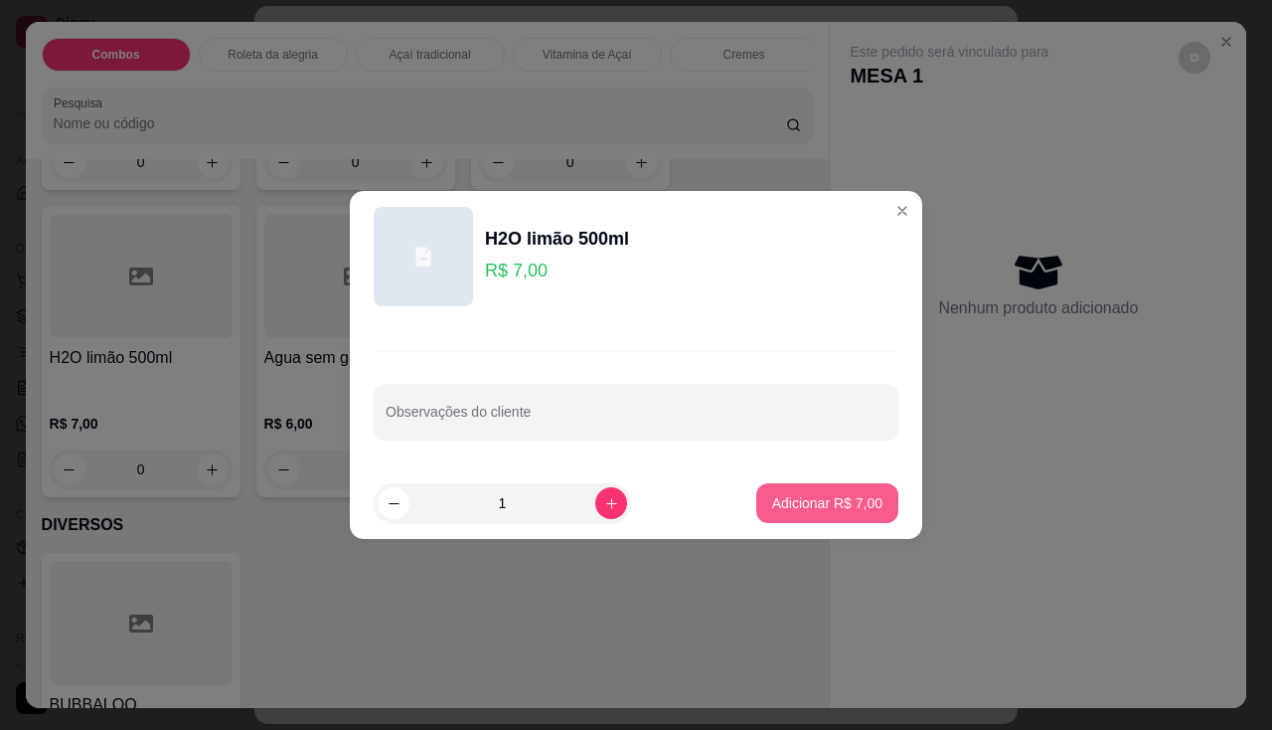
click at [871, 502] on button "Adicionar R$ 7,00" at bounding box center [827, 503] width 142 height 40
type input "1"
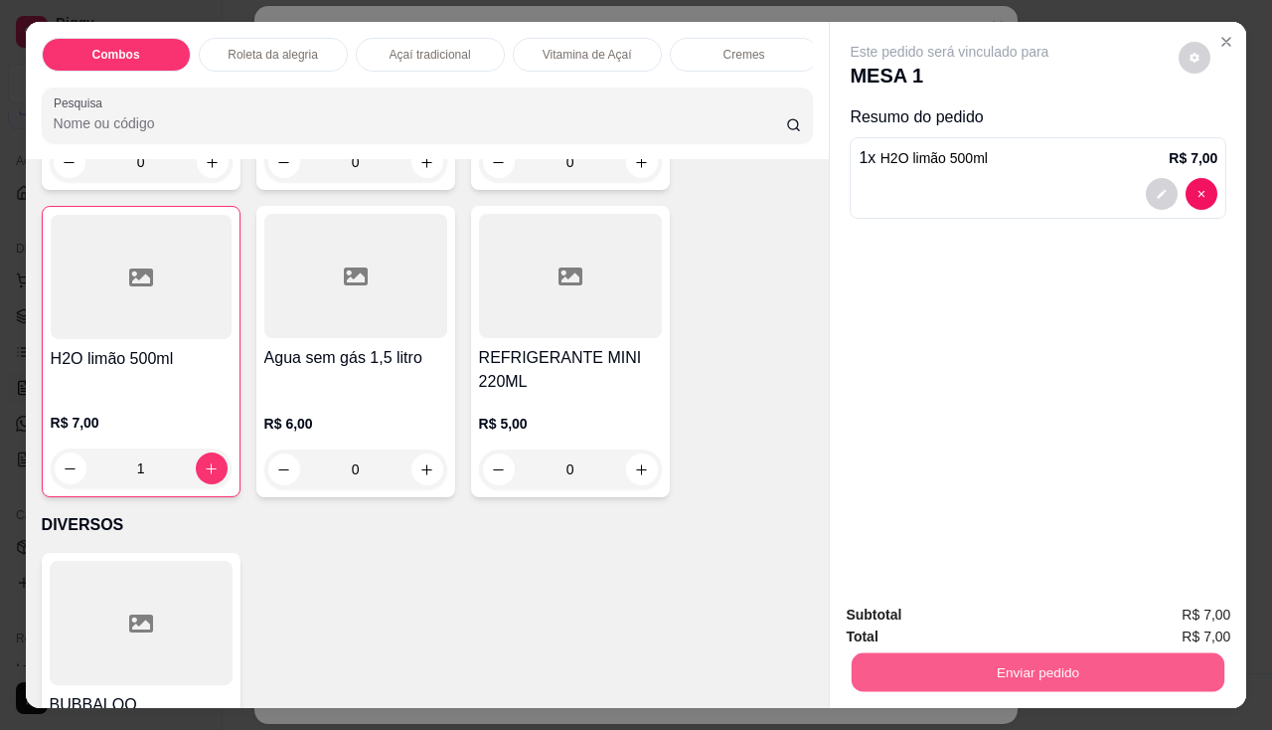
click at [878, 668] on button "Enviar pedido" at bounding box center [1038, 672] width 373 height 39
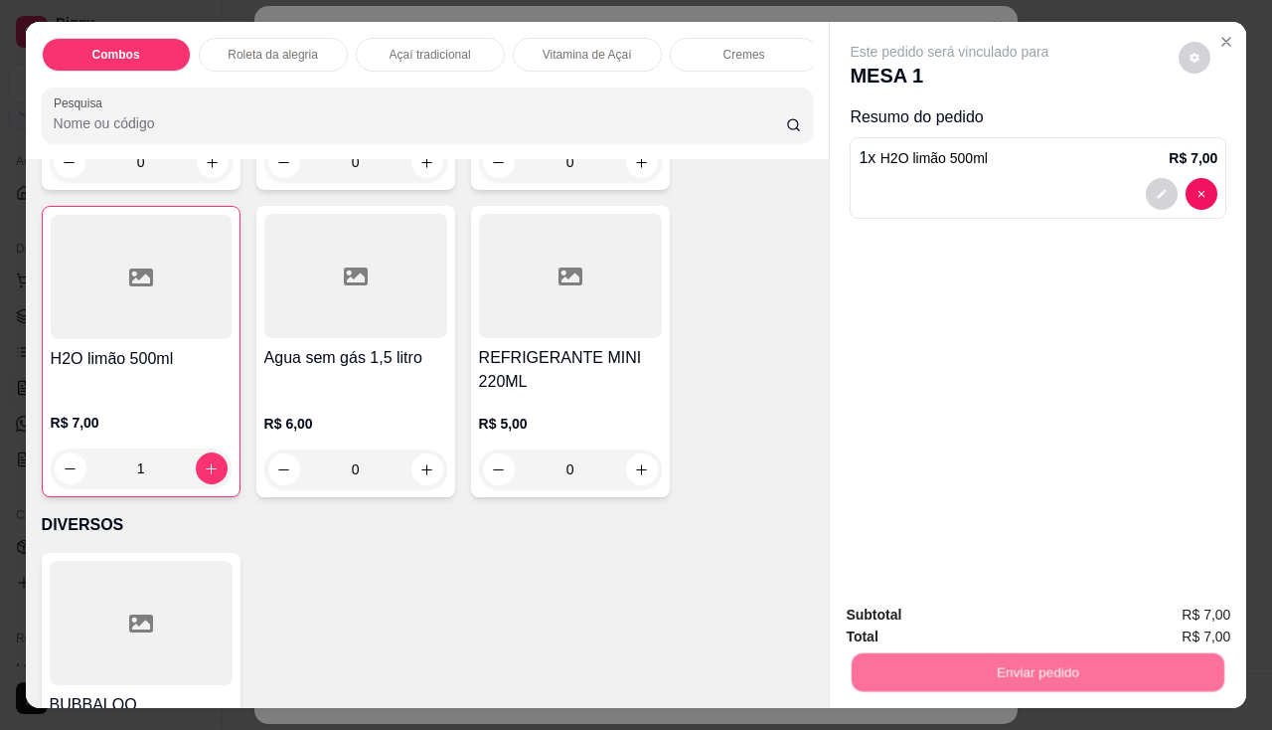
click at [924, 619] on button "Não registrar e enviar pedido" at bounding box center [973, 615] width 201 height 37
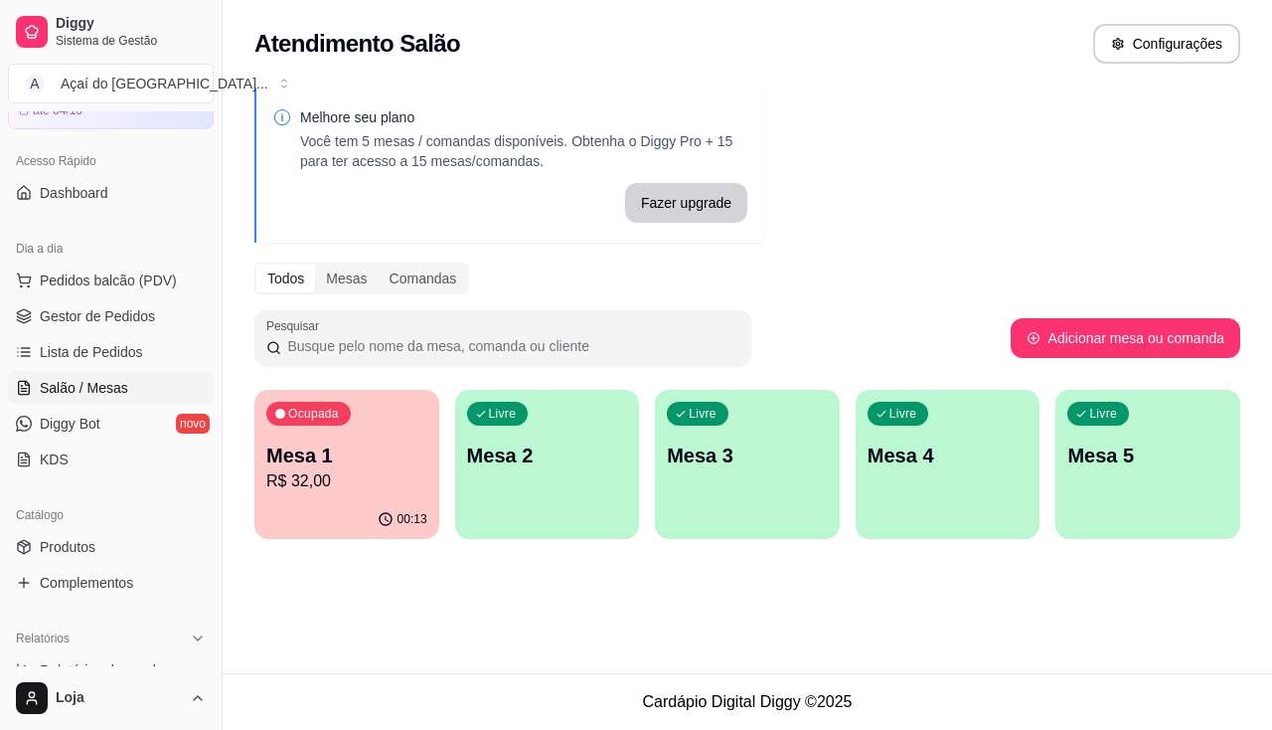
click at [386, 504] on div "00:13" at bounding box center [346, 519] width 185 height 39
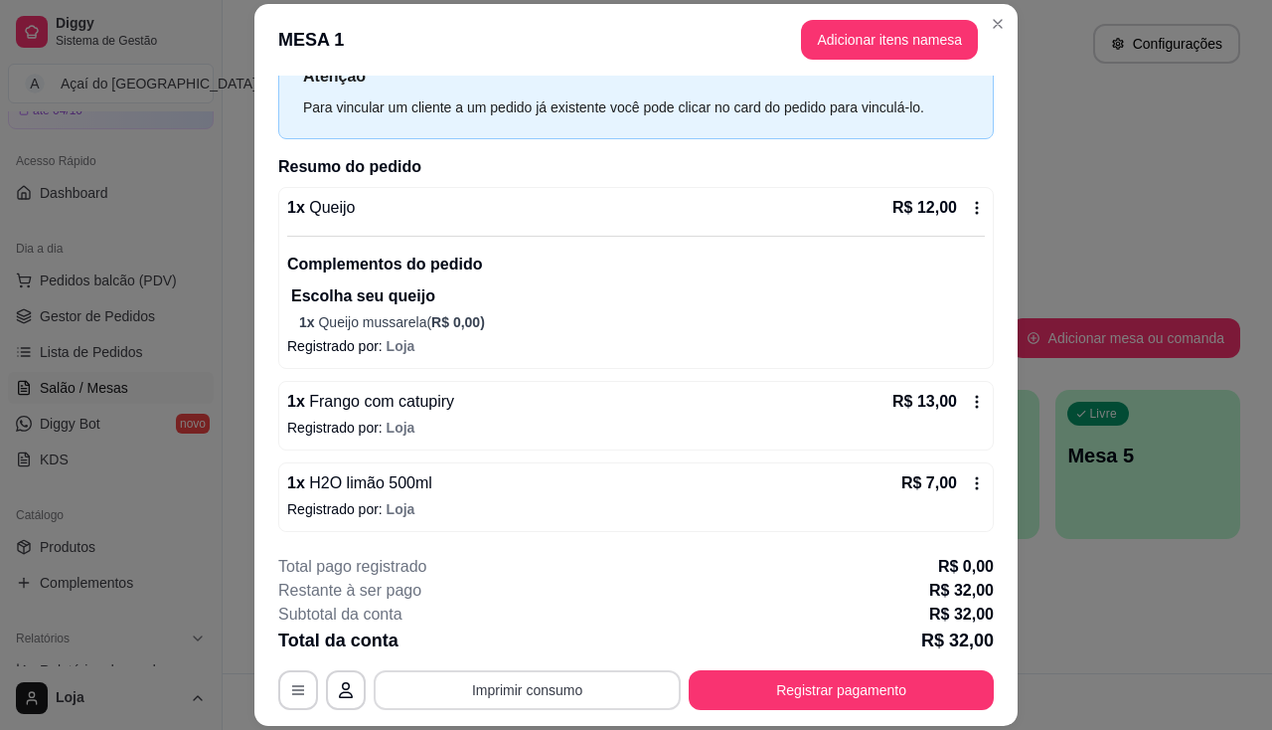
scroll to position [60, 0]
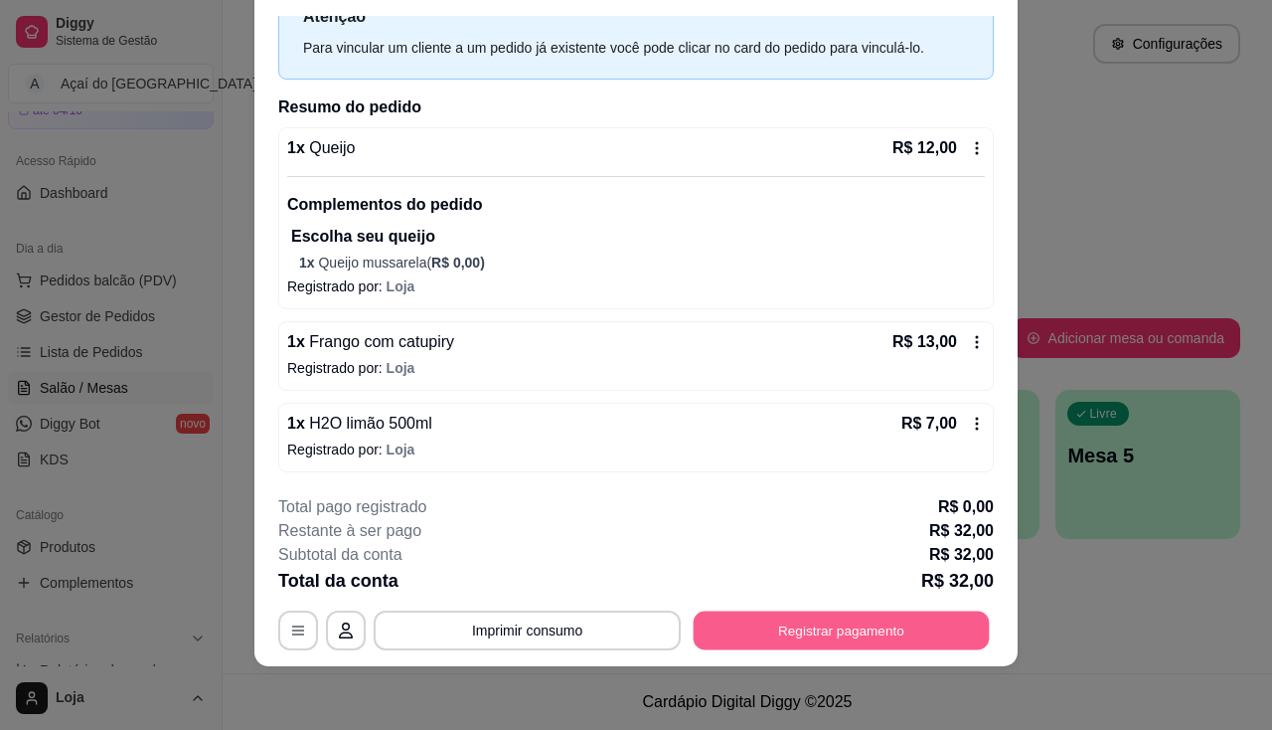
click at [708, 642] on button "Registrar pagamento" at bounding box center [842, 630] width 296 height 39
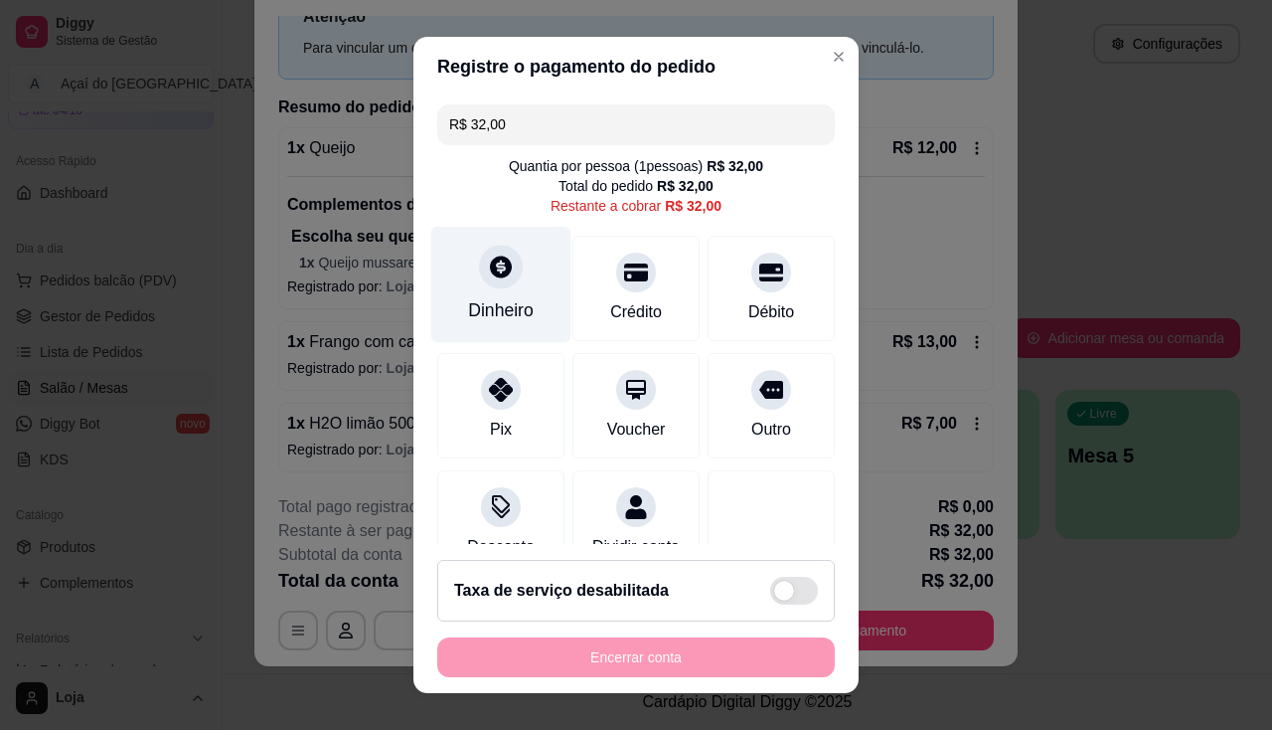
click at [486, 319] on div "Dinheiro" at bounding box center [501, 310] width 66 height 26
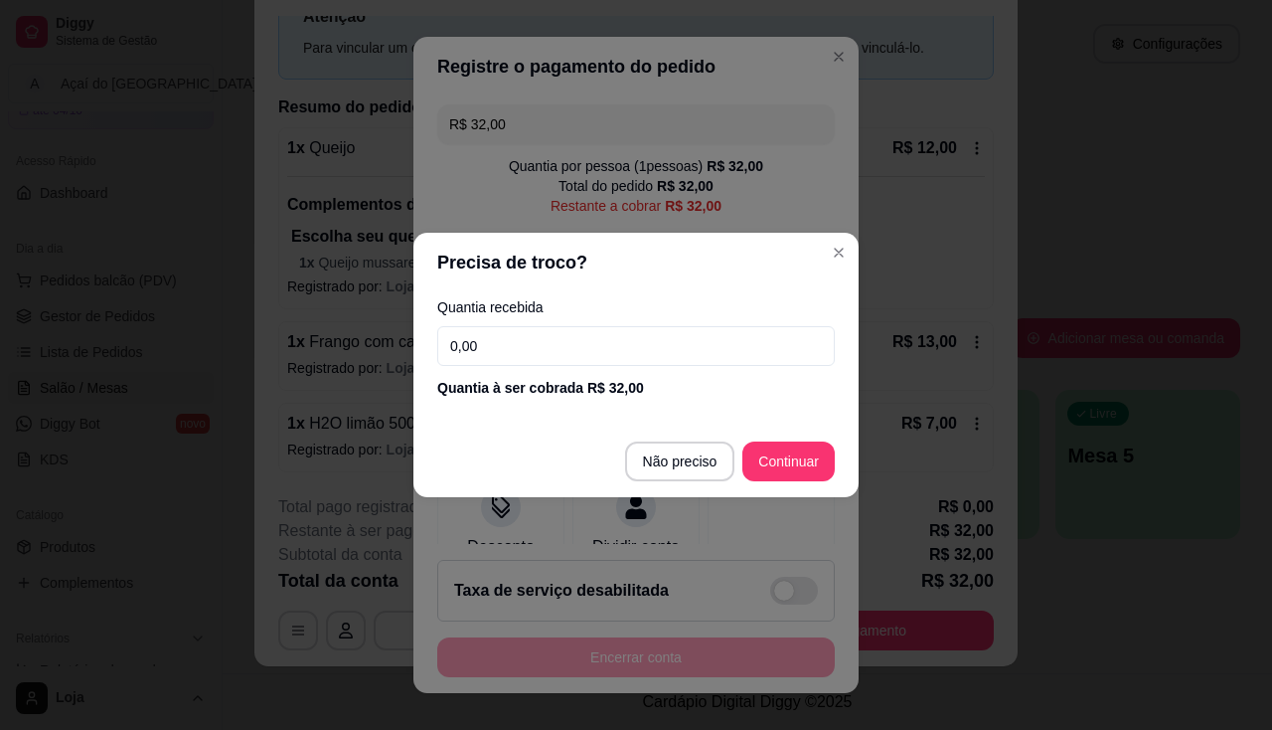
click at [517, 382] on div "Quantia à ser cobrada R$ 32,00" at bounding box center [636, 388] width 398 height 20
click at [519, 363] on input "0,00" at bounding box center [636, 346] width 398 height 40
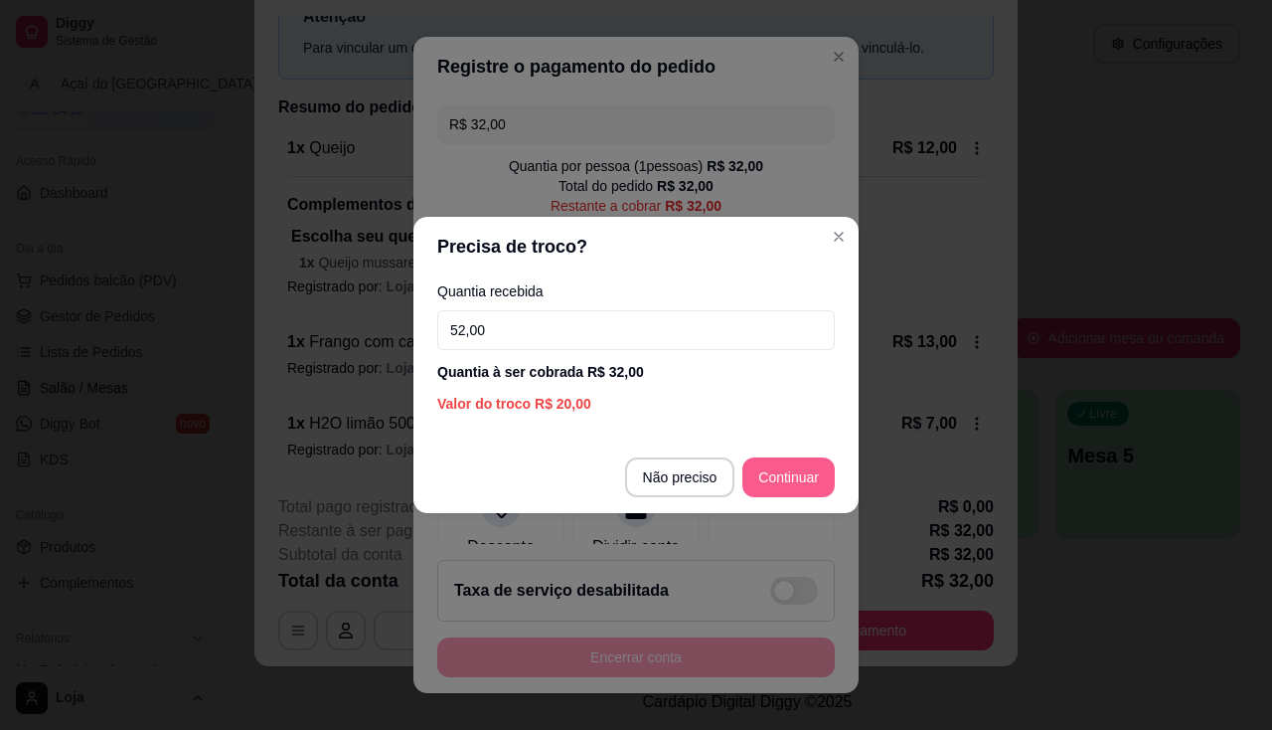
type input "52,00"
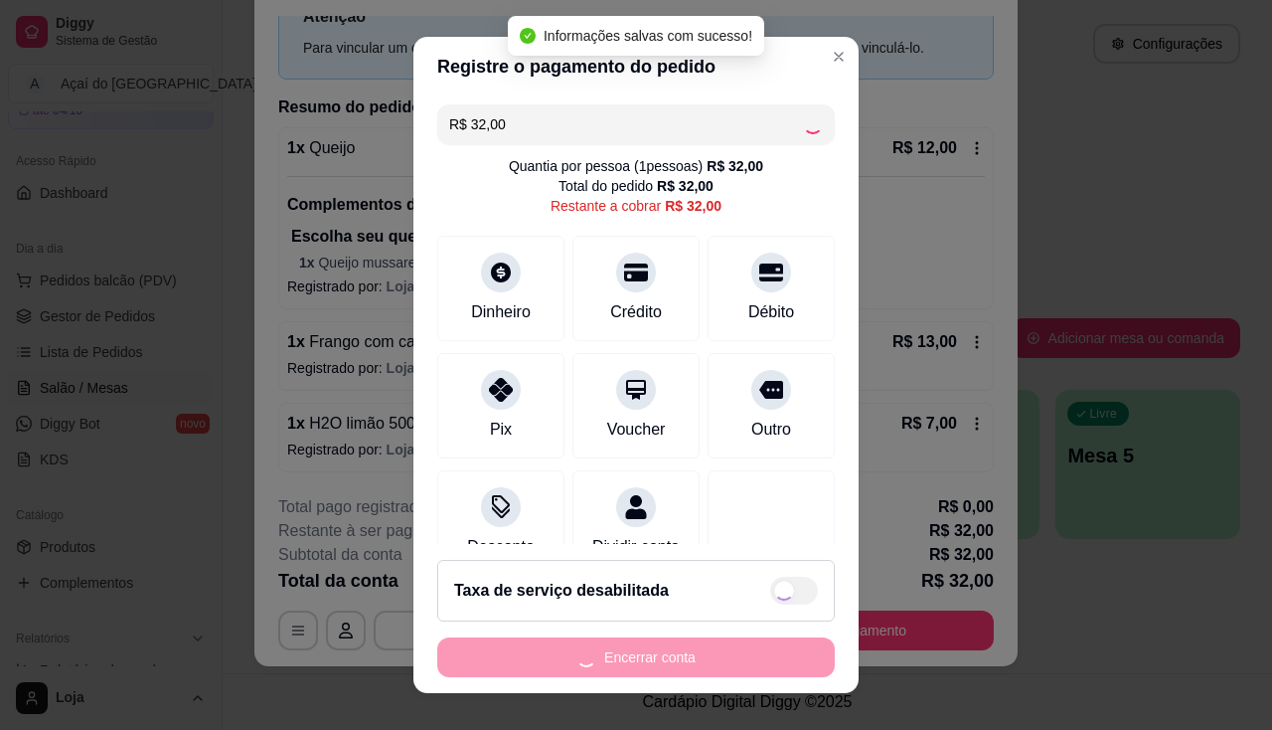
type input "R$ 0,00"
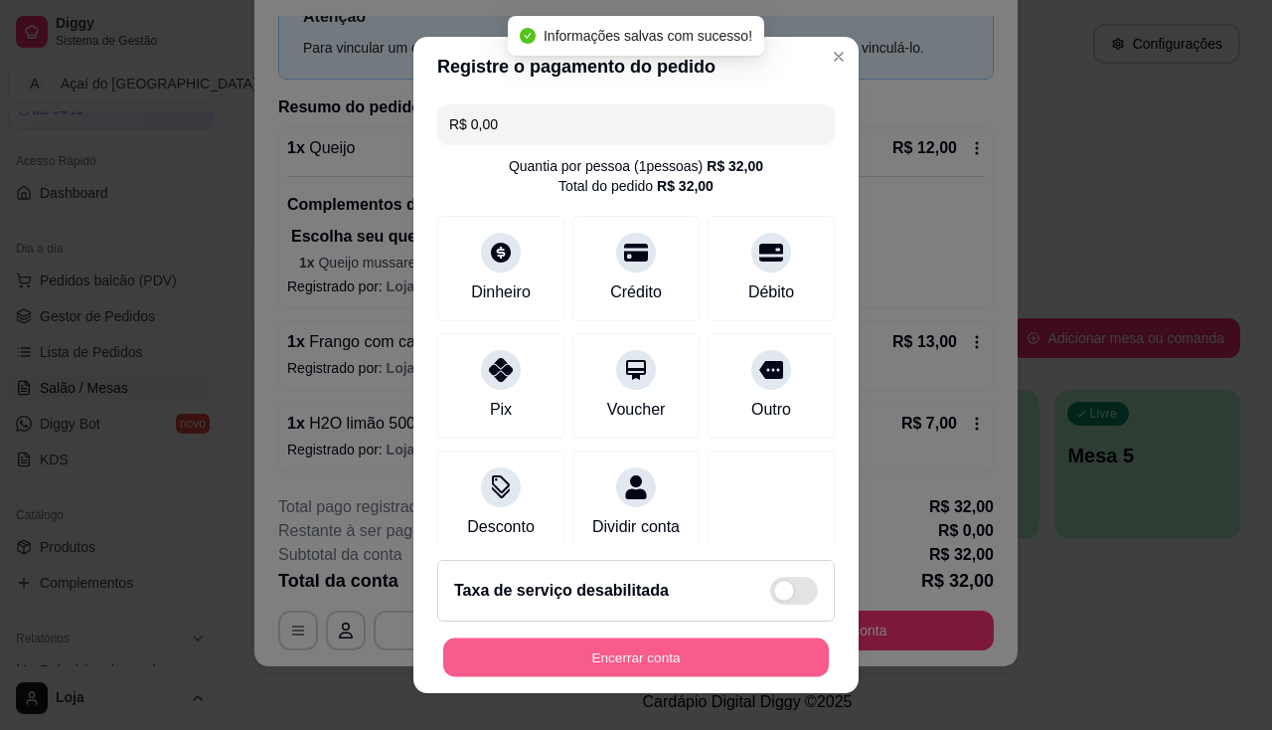
click at [662, 655] on button "Encerrar conta" at bounding box center [636, 657] width 386 height 39
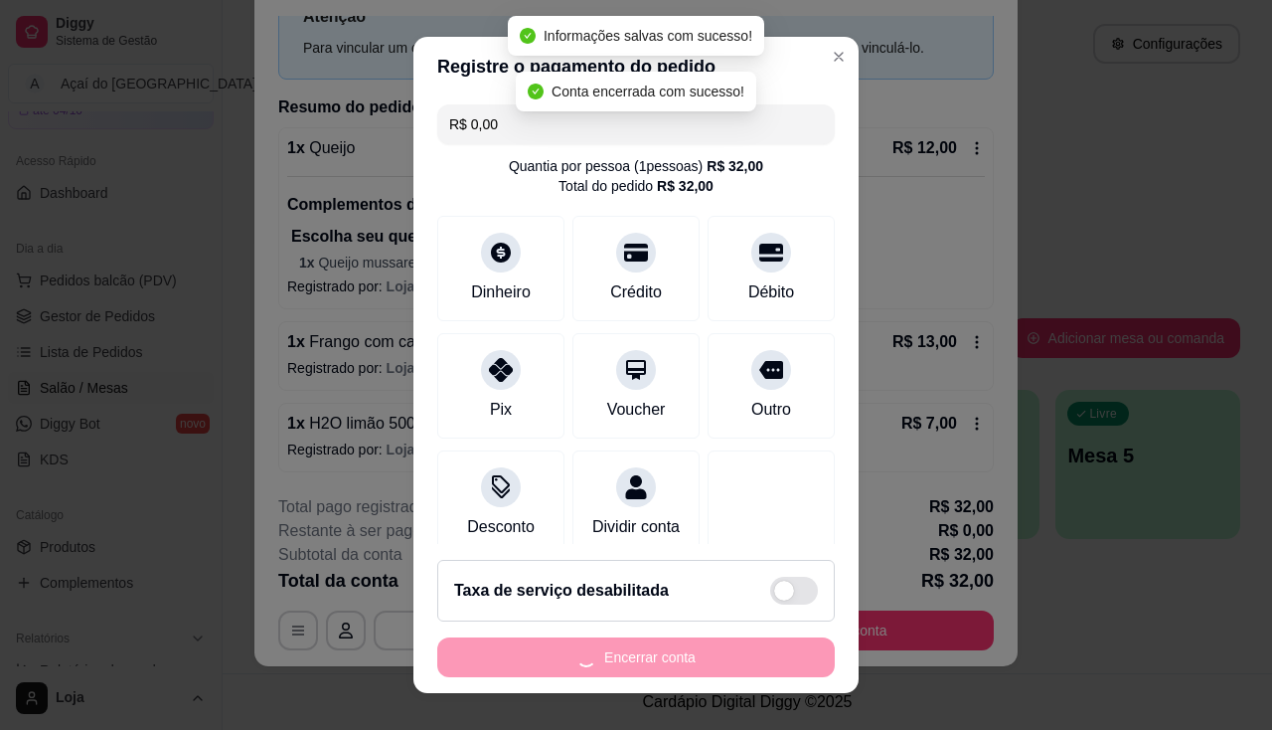
scroll to position [0, 0]
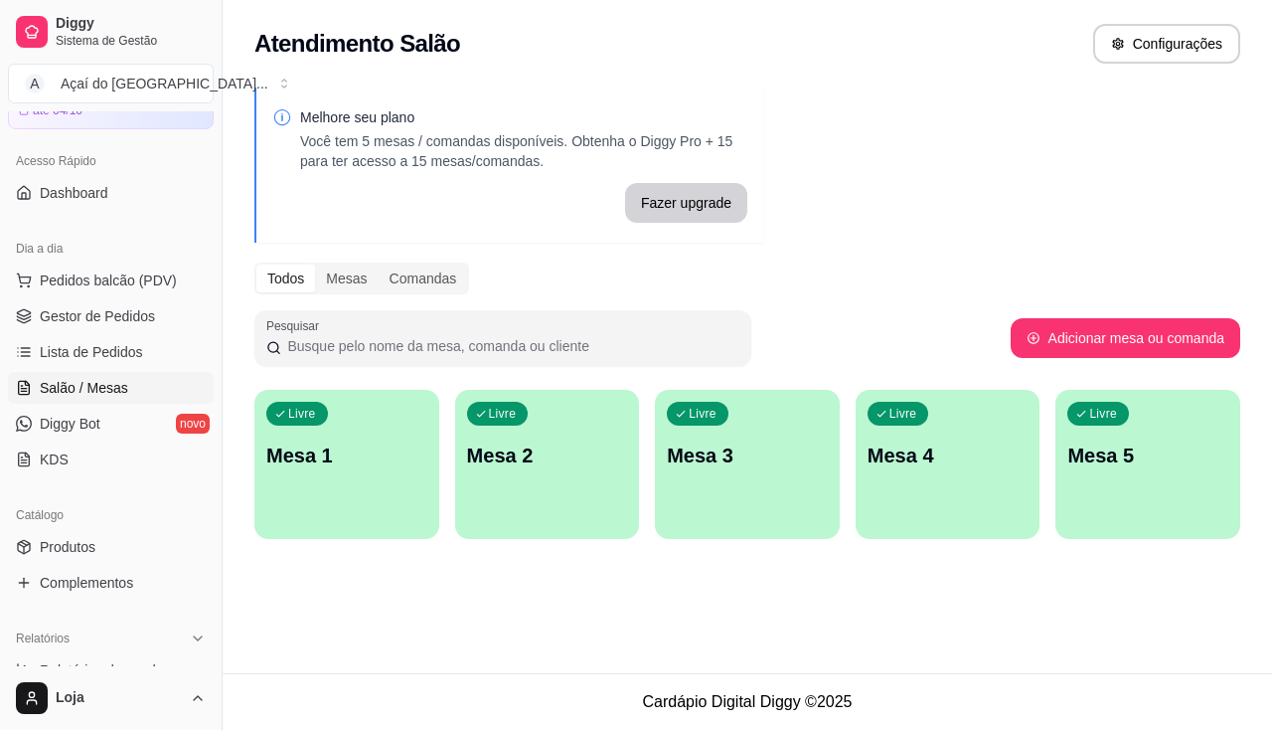
click at [256, 209] on div "Melhore seu plano Você tem 5 mesas / comandas disponíveis. Obtenha o Diggy Pro …" at bounding box center [508, 164] width 509 height 155
